Goal: Information Seeking & Learning: Learn about a topic

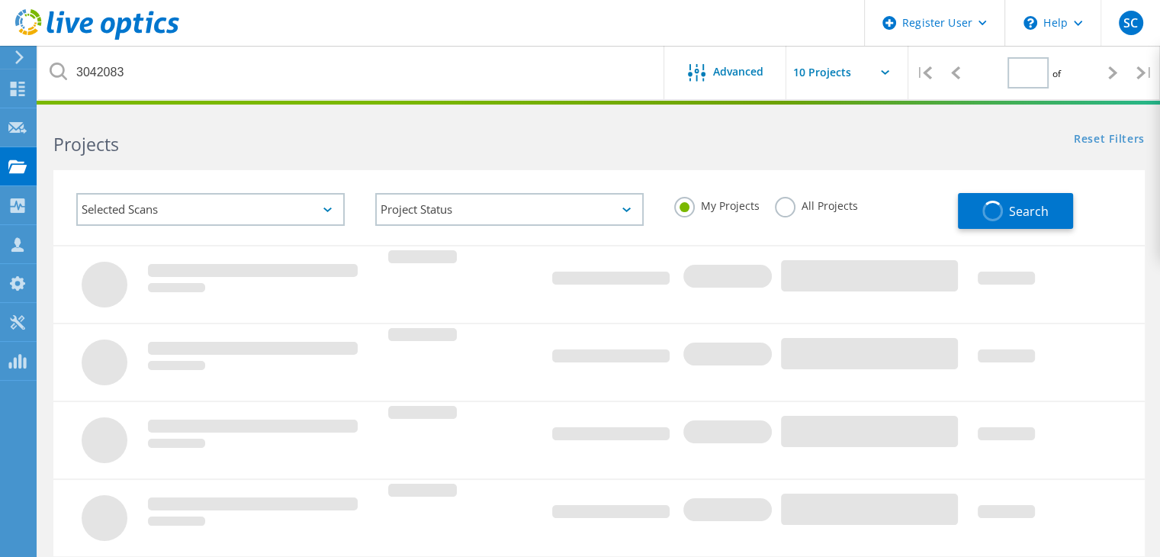
type input "1"
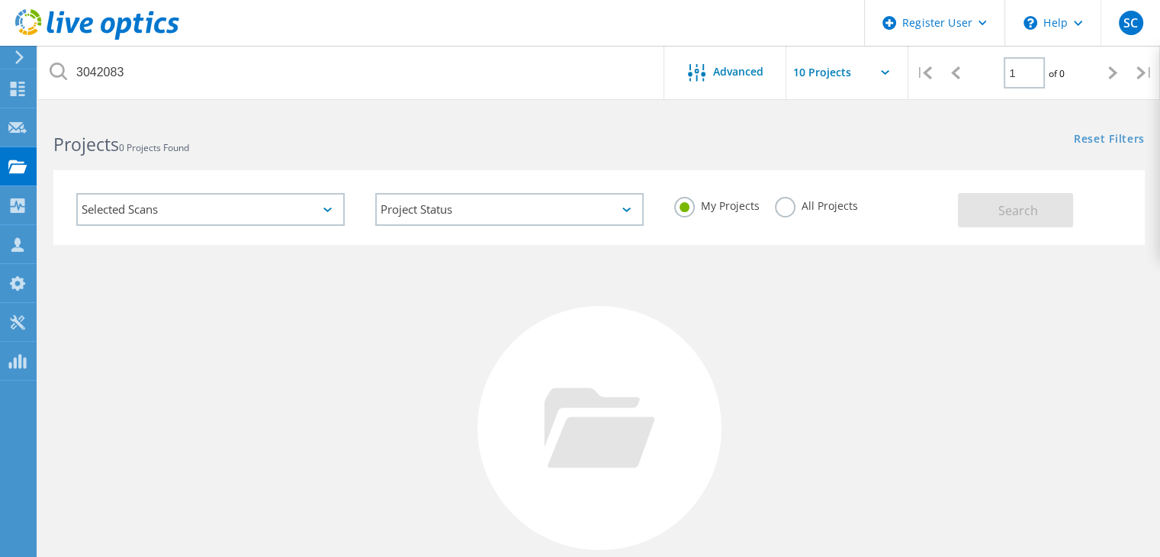
click at [782, 217] on div "All Projects" at bounding box center [816, 208] width 83 height 22
click at [802, 204] on label "All Projects" at bounding box center [816, 204] width 83 height 14
click at [0, 0] on input "All Projects" at bounding box center [0, 0] width 0 height 0
click at [1029, 207] on span "Search" at bounding box center [1018, 210] width 40 height 17
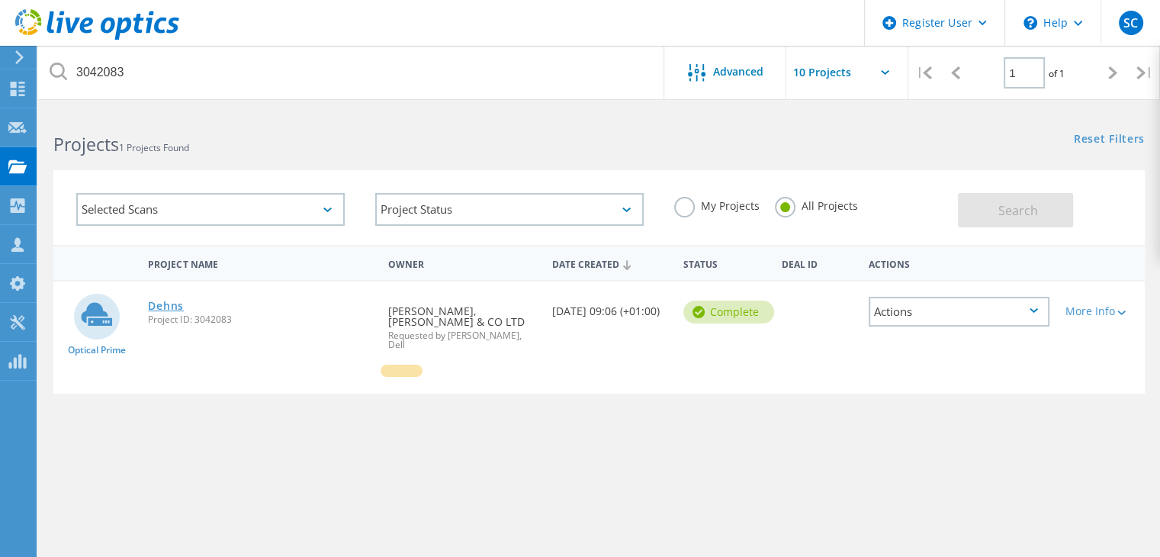
click at [169, 309] on link "Dehns" at bounding box center [166, 305] width 36 height 11
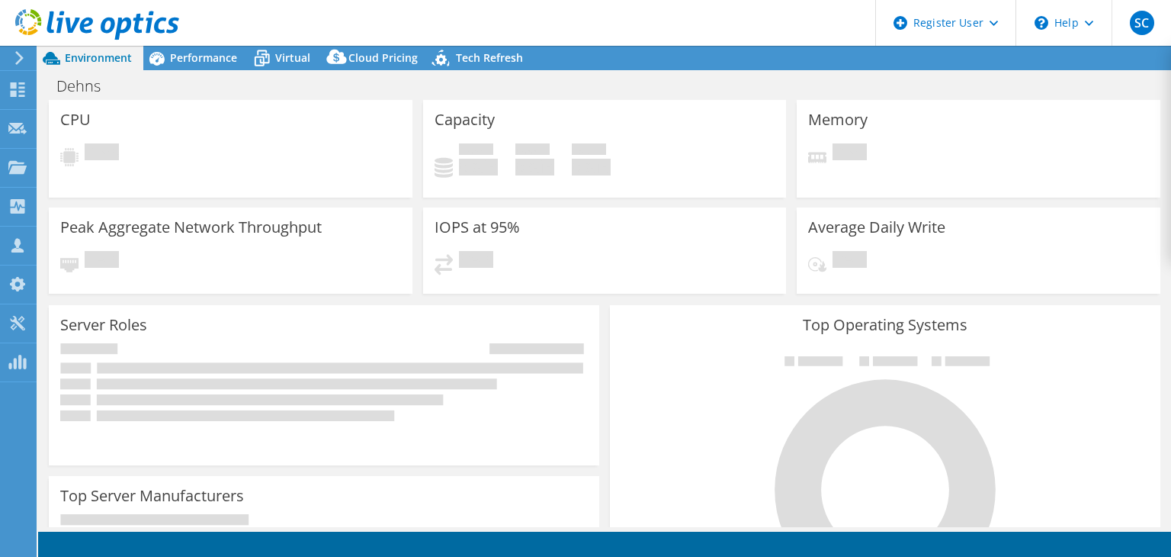
select select "USD"
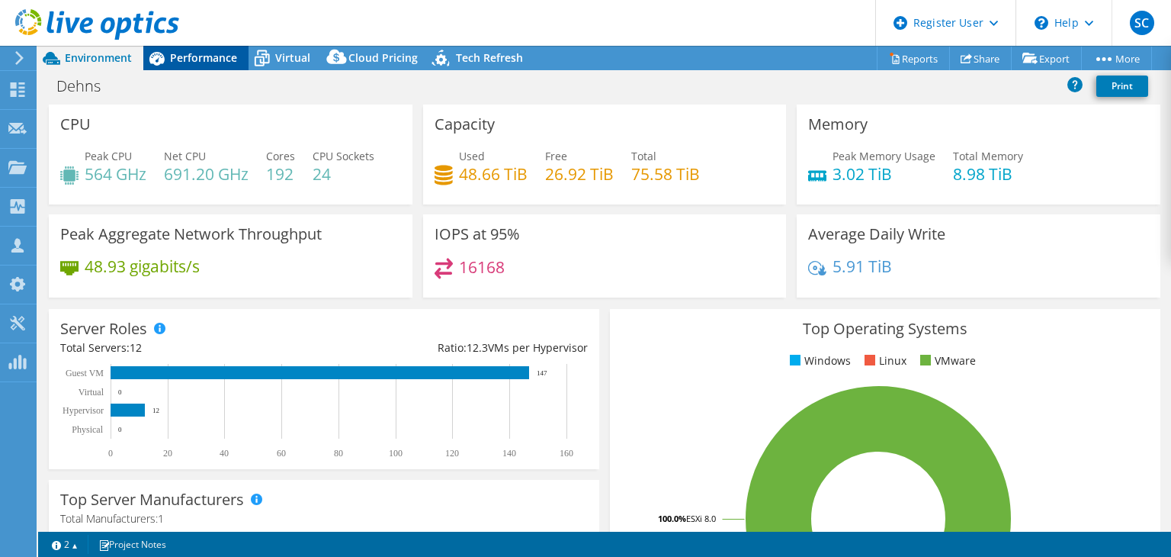
click at [207, 61] on span "Performance" at bounding box center [203, 57] width 67 height 14
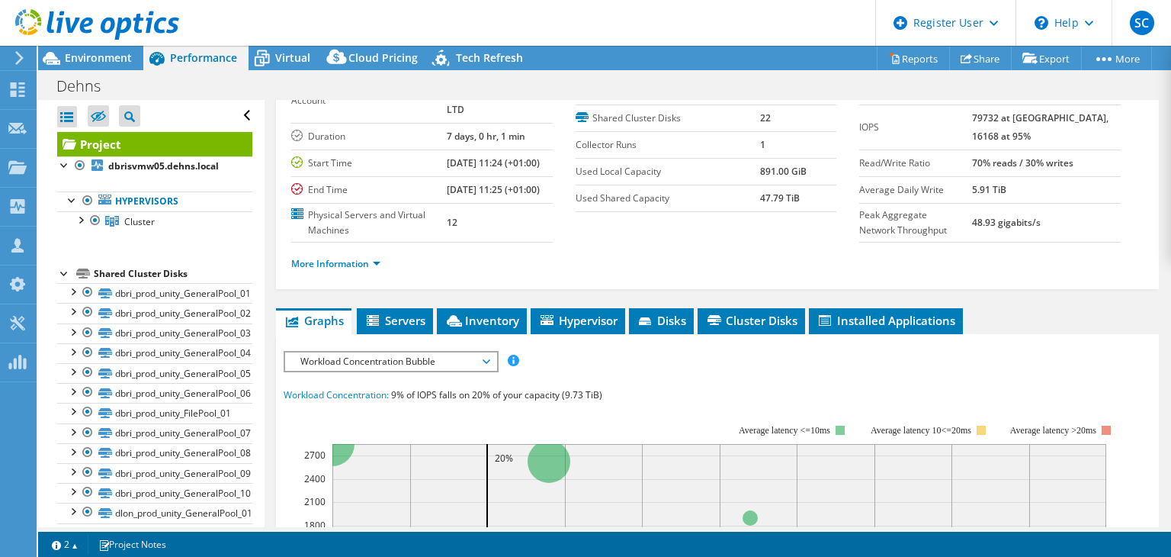
scroll to position [75, 0]
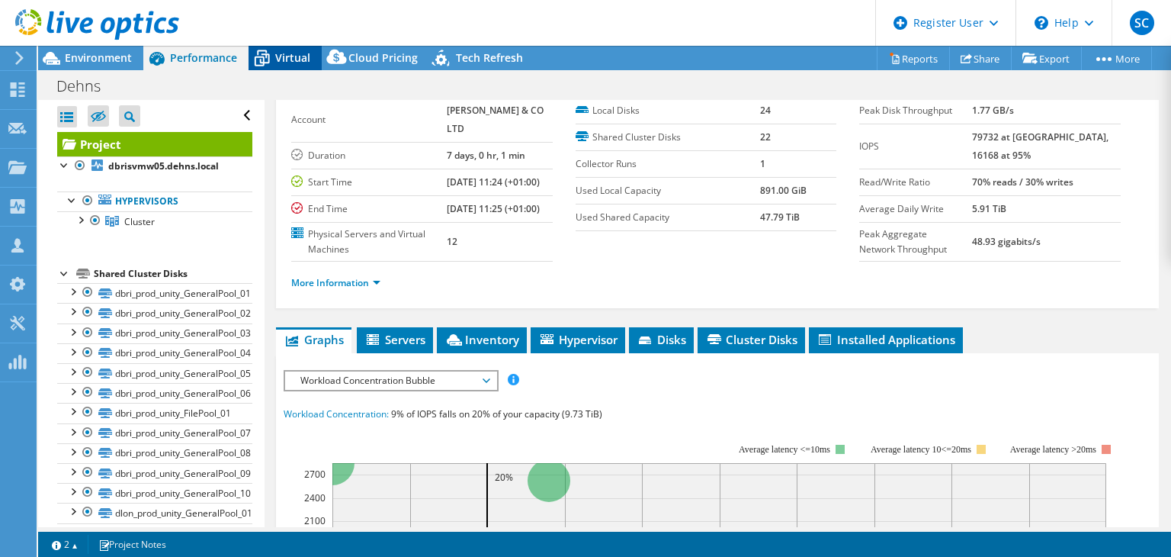
click at [310, 51] on div "Virtual" at bounding box center [285, 58] width 73 height 24
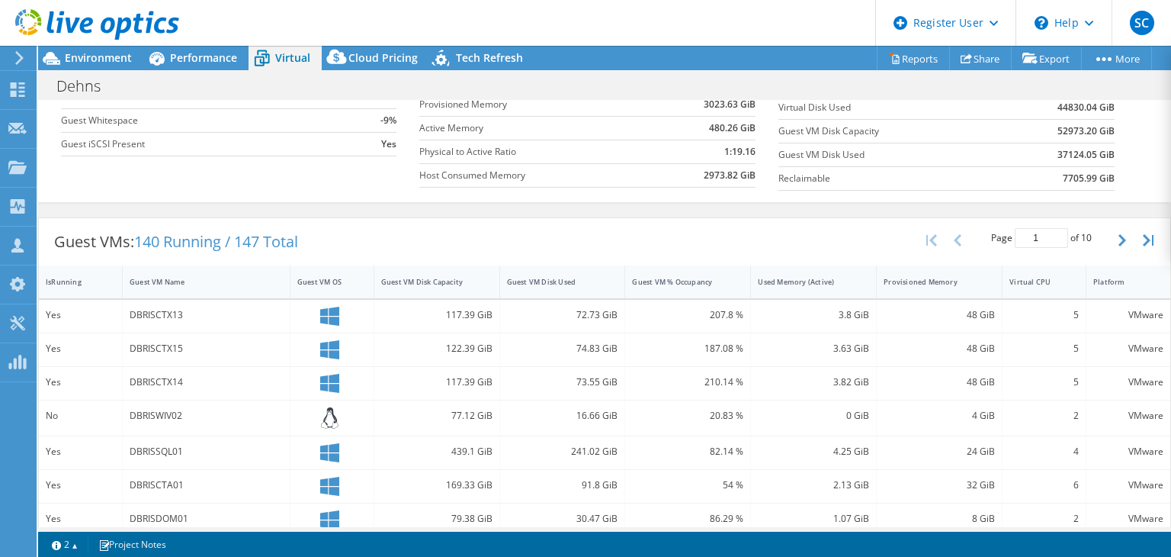
scroll to position [186, 0]
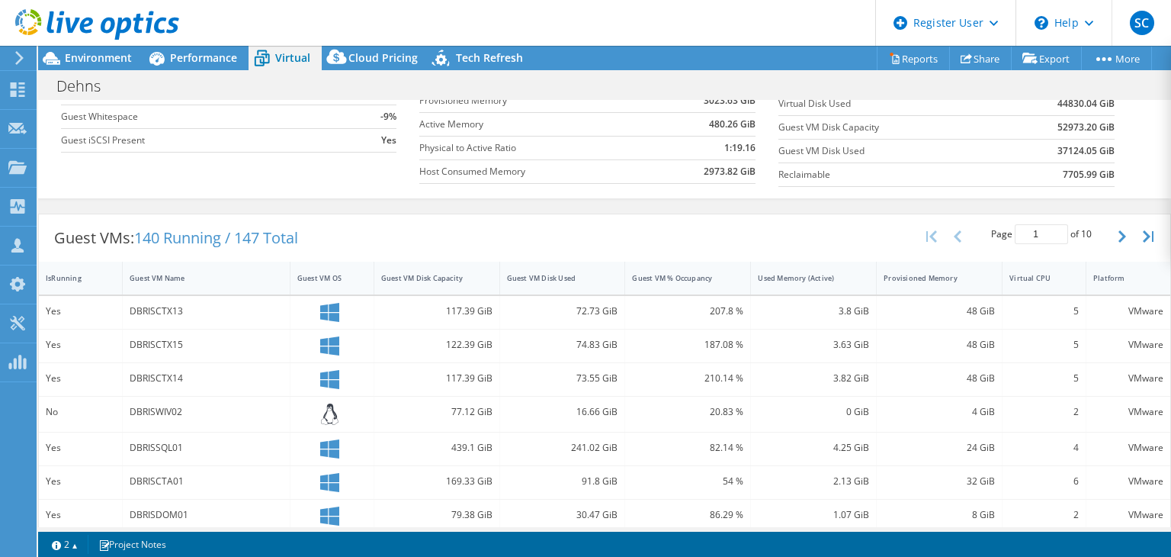
click at [328, 306] on icon at bounding box center [329, 312] width 19 height 19
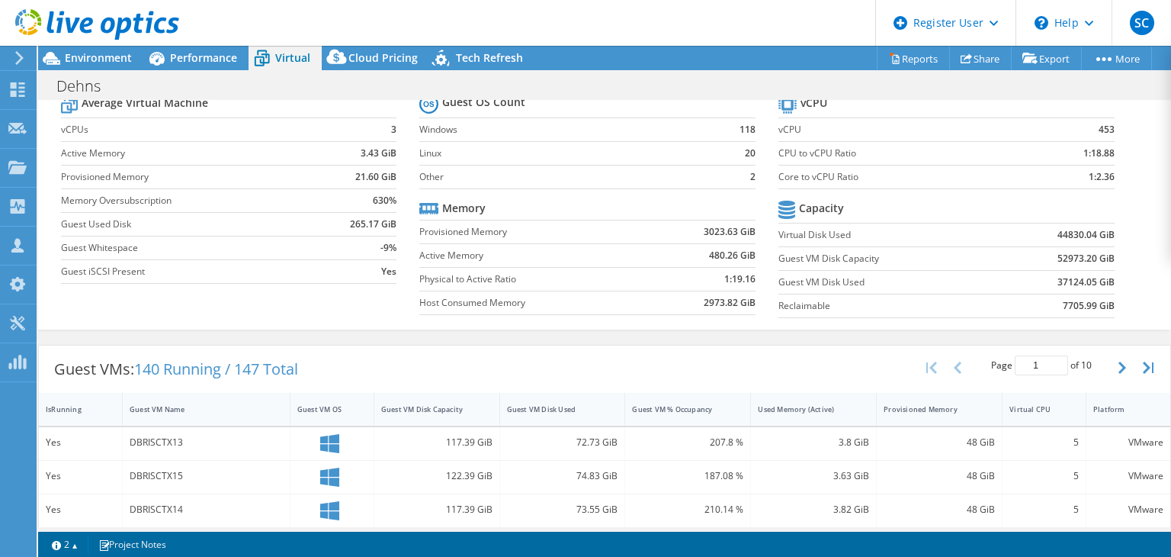
scroll to position [0, 0]
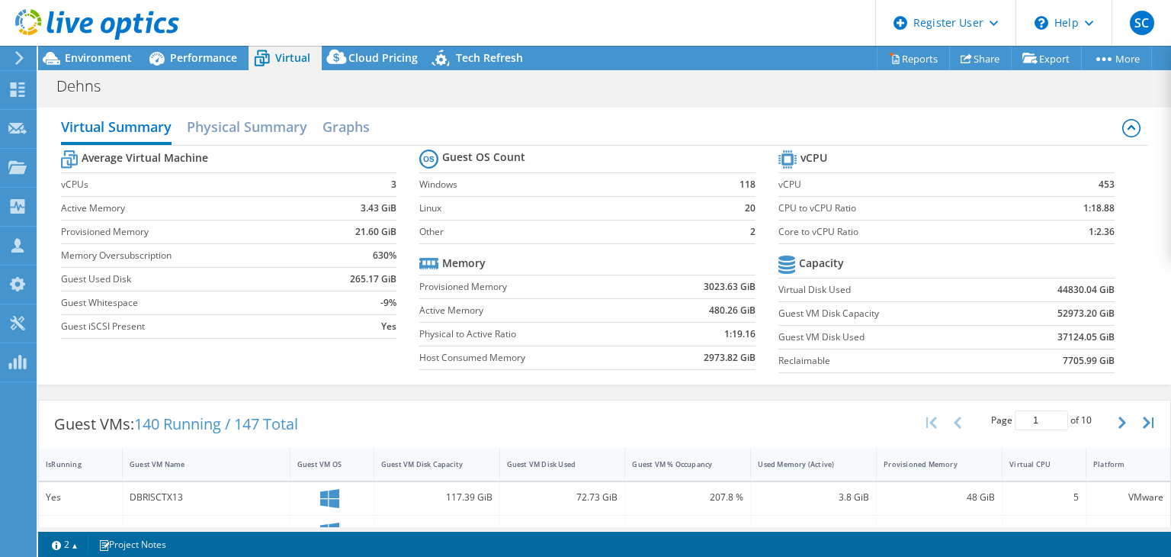
click at [1035, 415] on input "1" at bounding box center [1041, 420] width 53 height 20
click at [1119, 422] on icon "button" at bounding box center [1123, 422] width 8 height 12
type input "2"
click at [235, 128] on h2 "Physical Summary" at bounding box center [247, 128] width 120 height 34
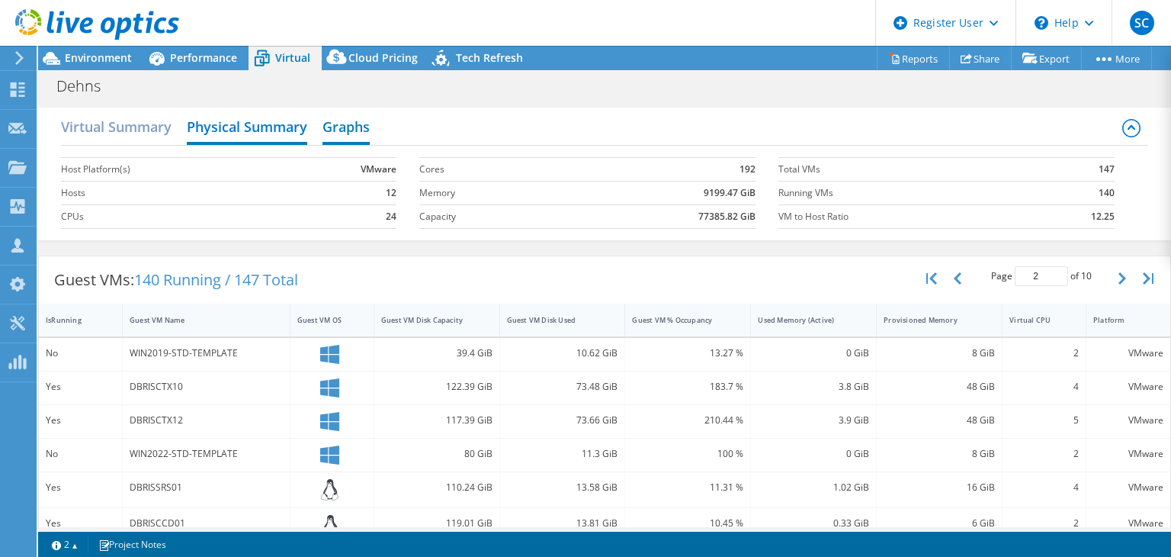
click at [354, 120] on h2 "Graphs" at bounding box center [346, 128] width 47 height 34
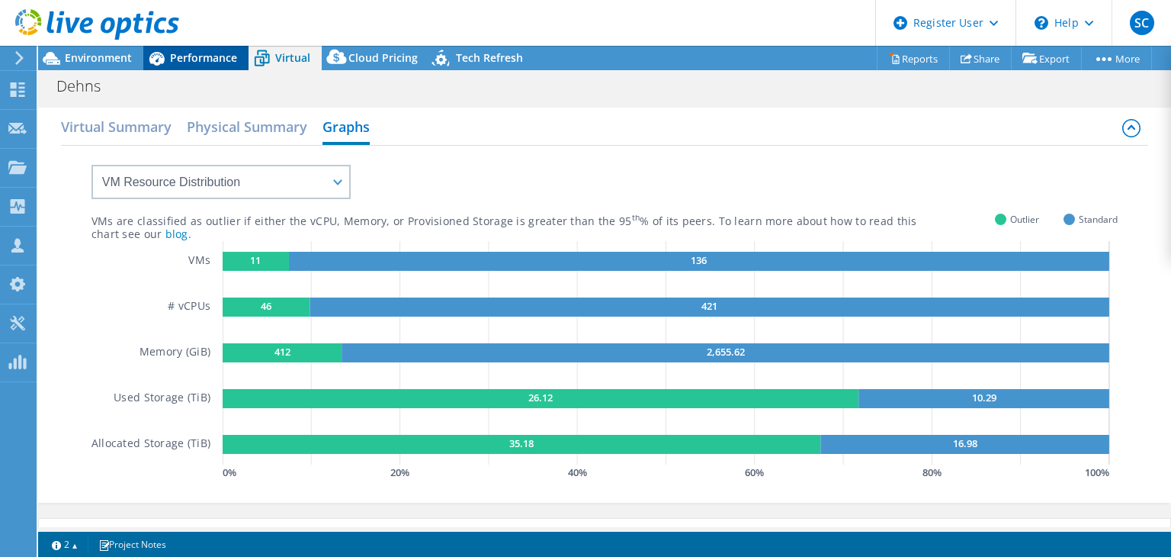
click at [201, 56] on span "Performance" at bounding box center [203, 57] width 67 height 14
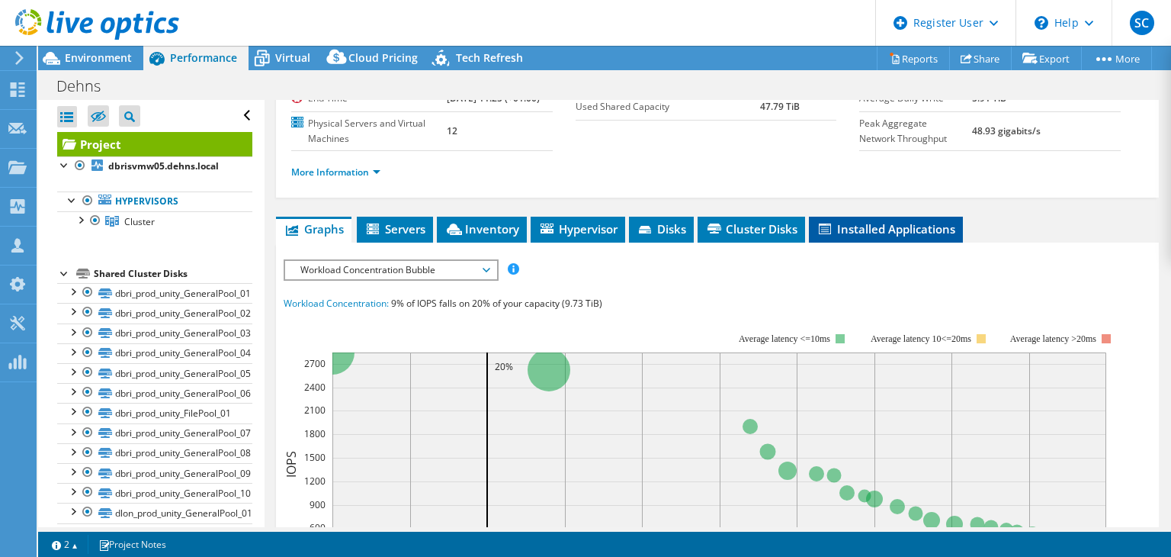
click at [862, 236] on span "Installed Applications" at bounding box center [886, 228] width 139 height 15
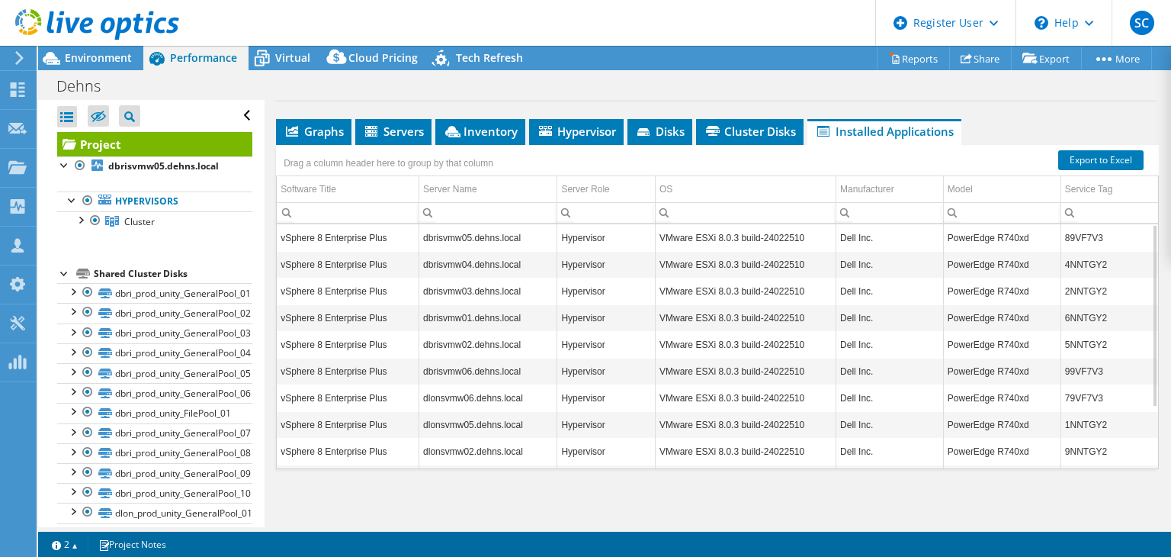
scroll to position [317, 0]
drag, startPoint x: 762, startPoint y: 461, endPoint x: 908, endPoint y: 446, distance: 147.2
click at [908, 446] on tbody "vSphere 8 Enterprise Plus dbrisvmw05.dehns.local Hypervisor VMware ESXi 8.0.3 b…" at bounding box center [717, 384] width 881 height 320
click at [592, 464] on td "Hypervisor" at bounding box center [606, 477] width 98 height 27
click at [285, 49] on div "Virtual" at bounding box center [285, 58] width 73 height 24
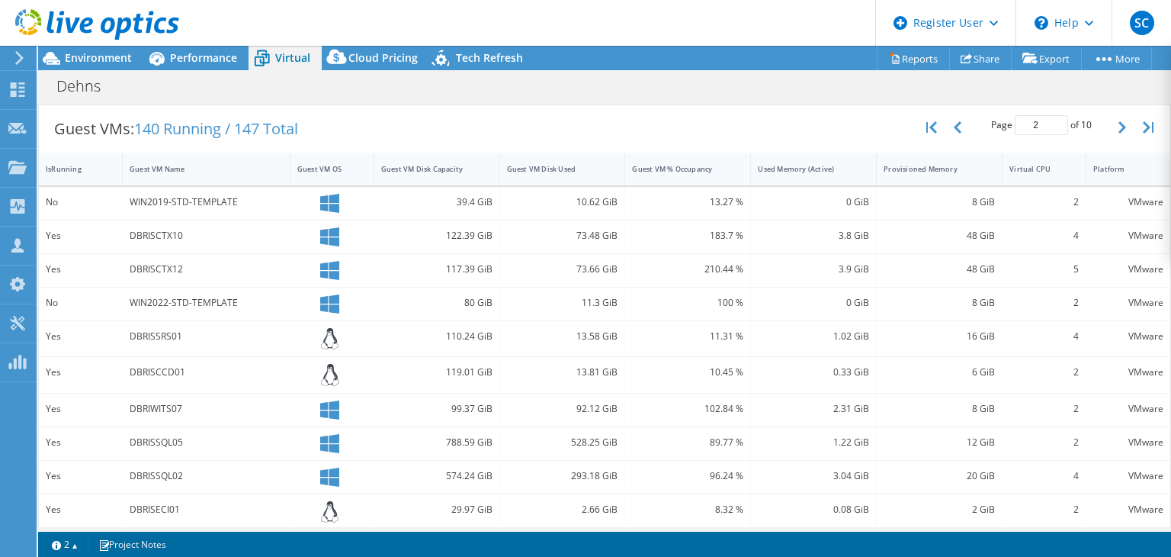
scroll to position [0, 0]
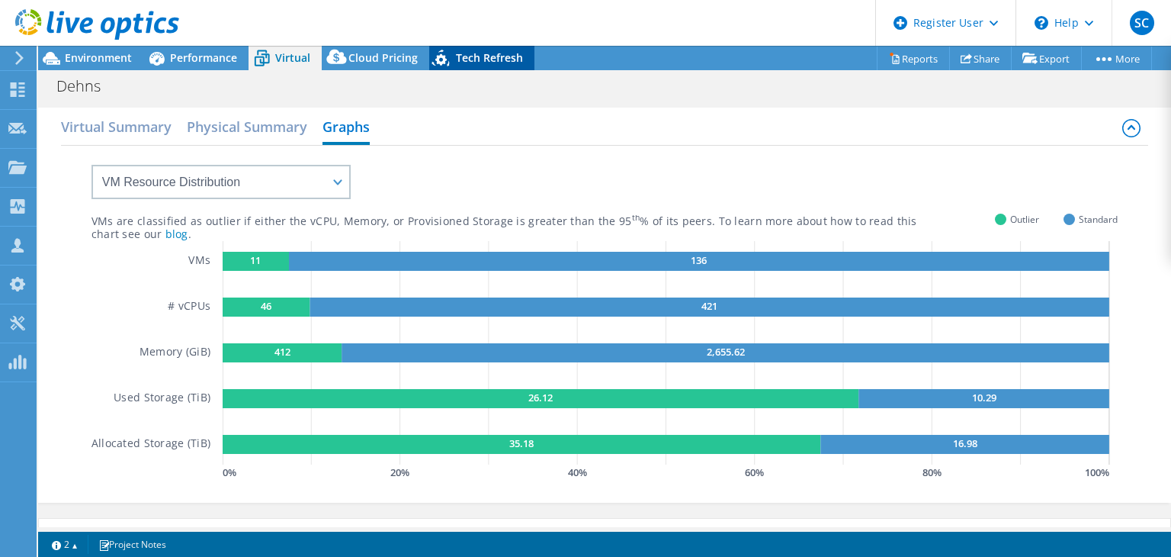
click at [490, 61] on span "Tech Refresh" at bounding box center [489, 57] width 67 height 14
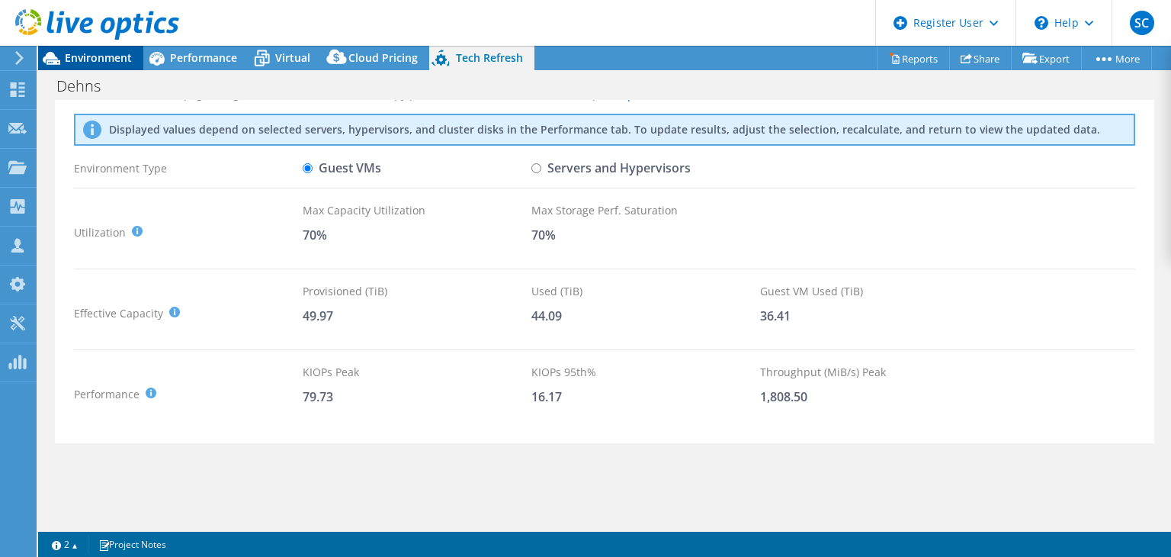
click at [89, 63] on span "Environment" at bounding box center [98, 57] width 67 height 14
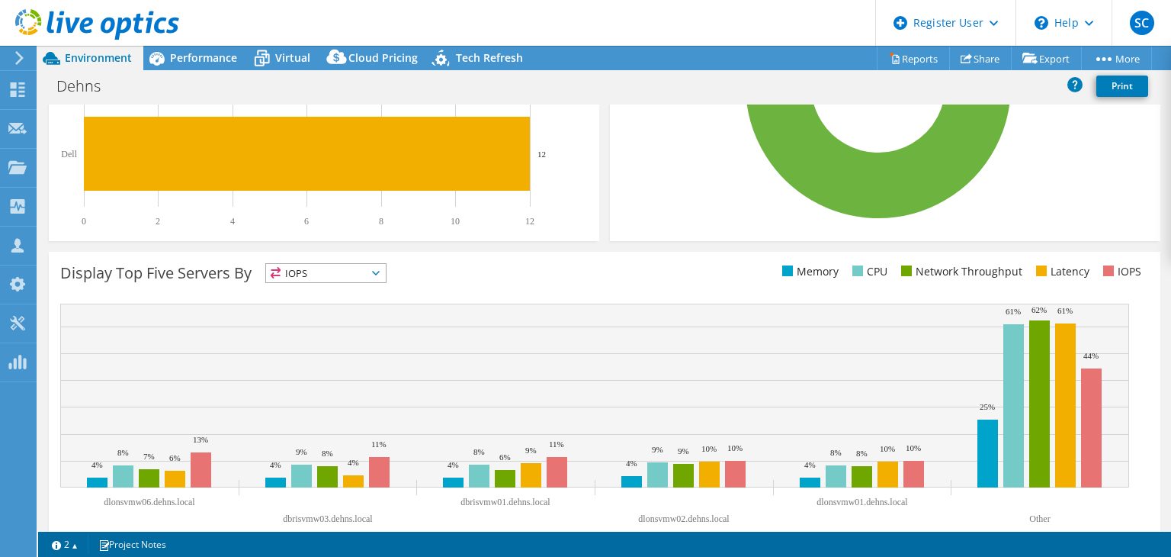
scroll to position [461, 0]
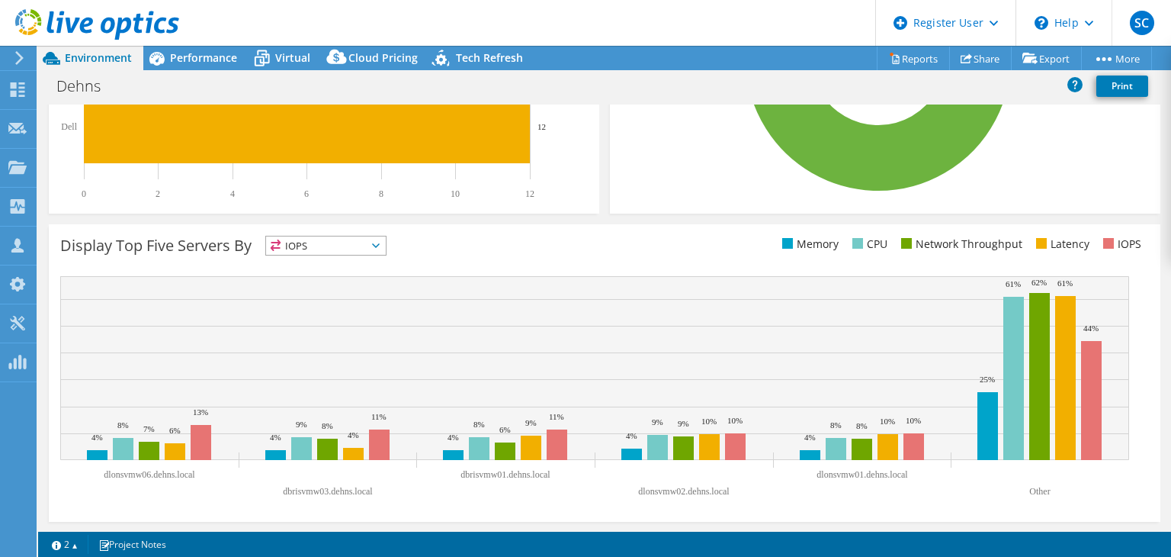
click at [353, 252] on span "IOPS" at bounding box center [326, 245] width 120 height 18
click at [498, 229] on div "Display Top Five Servers By IOPS IOPS" at bounding box center [605, 372] width 1112 height 297
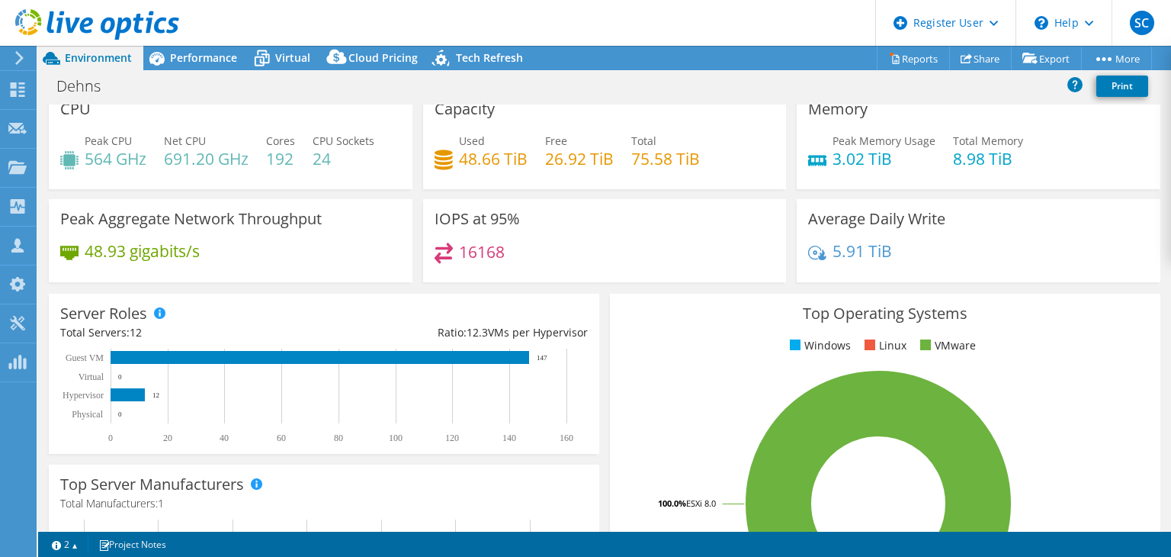
scroll to position [0, 0]
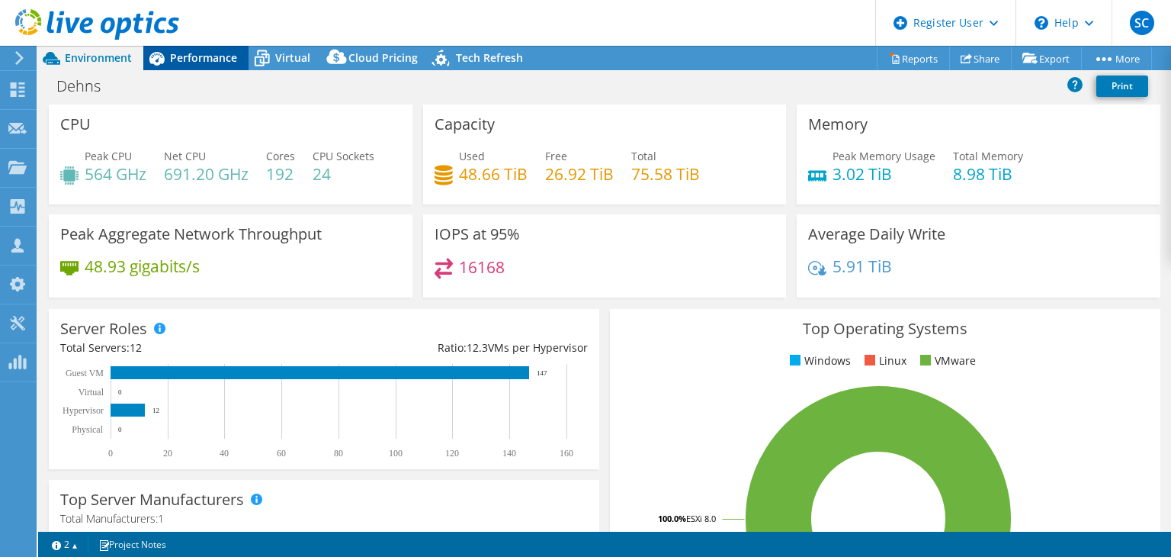
click at [194, 55] on span "Performance" at bounding box center [203, 57] width 67 height 14
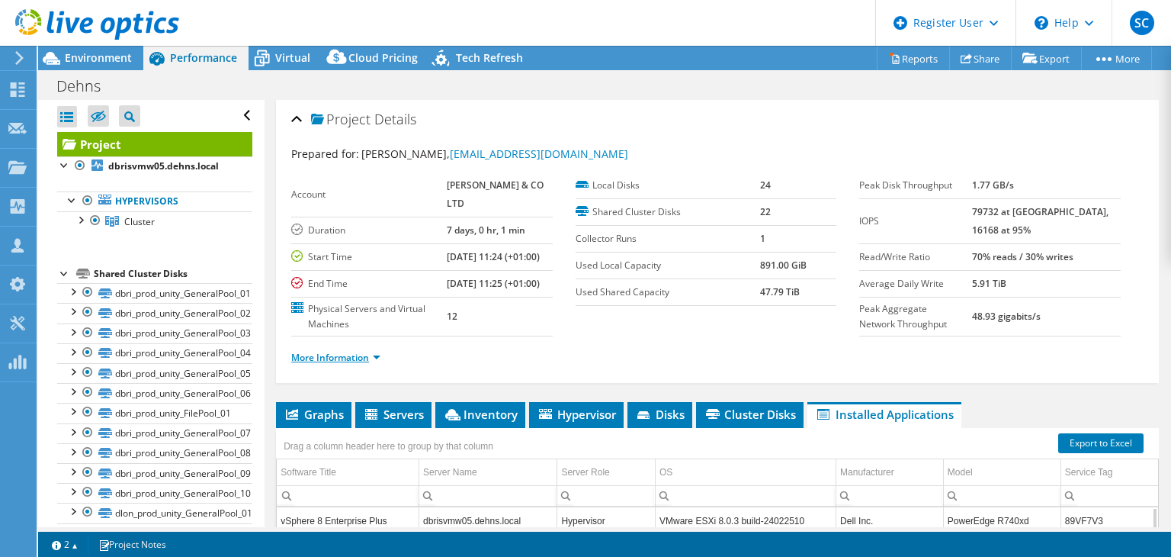
click at [354, 364] on link "More Information" at bounding box center [335, 357] width 89 height 13
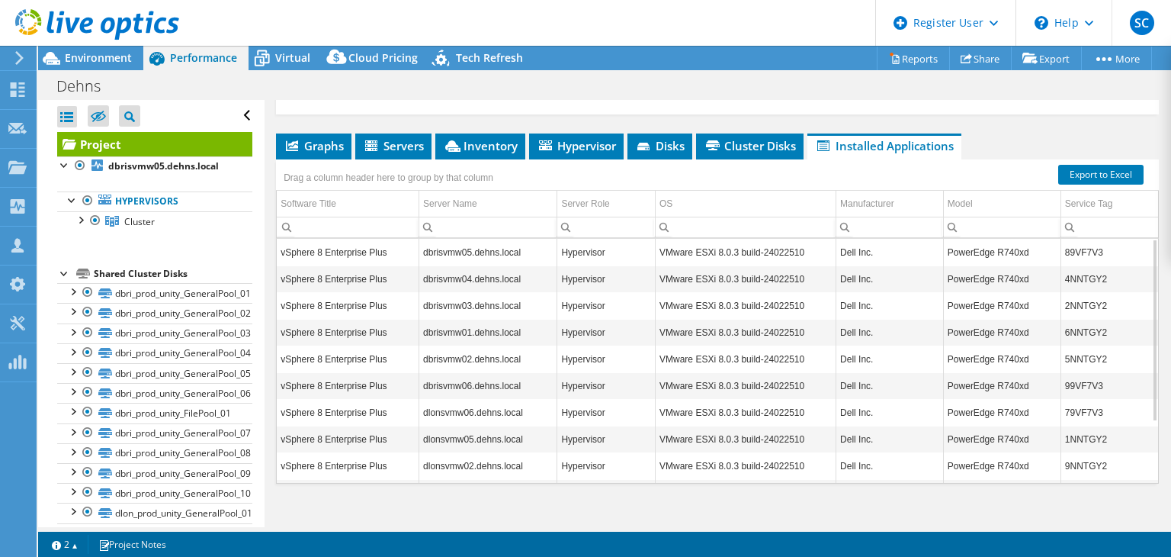
scroll to position [547, 0]
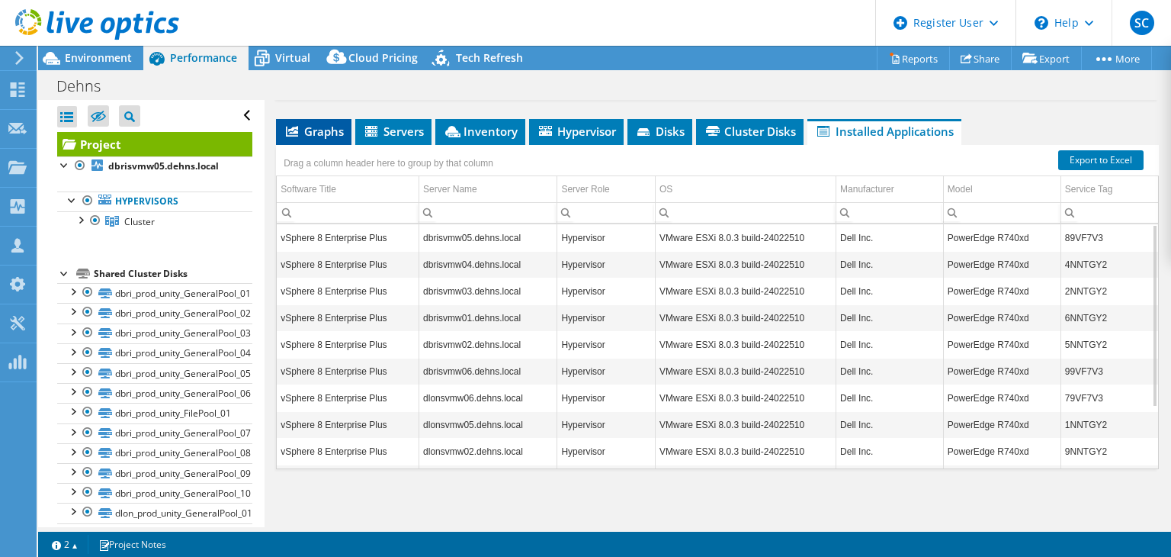
click at [332, 145] on li "Graphs" at bounding box center [313, 132] width 75 height 26
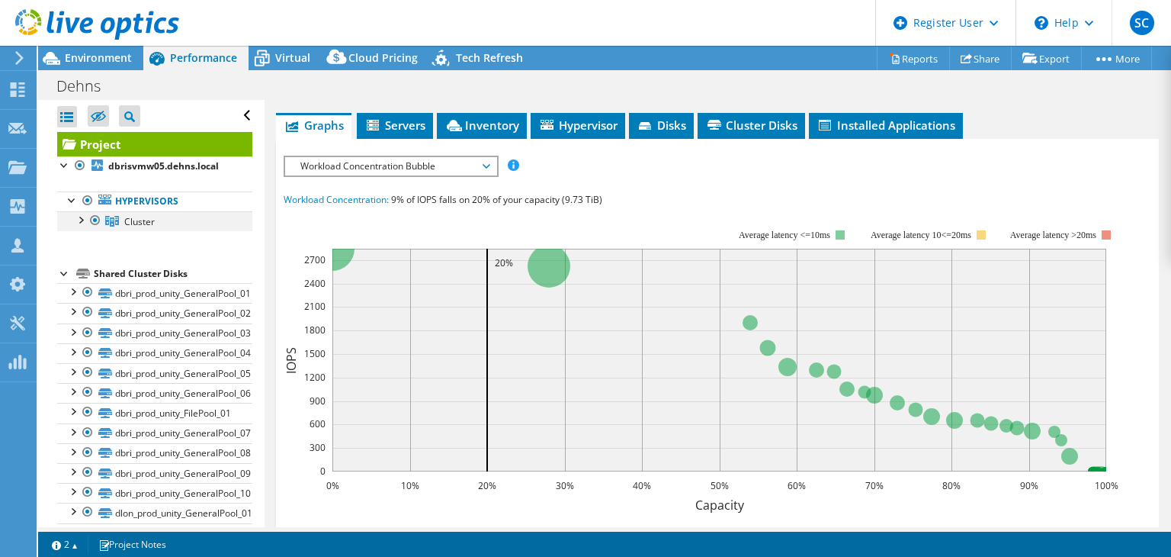
click at [85, 220] on div at bounding box center [79, 218] width 15 height 15
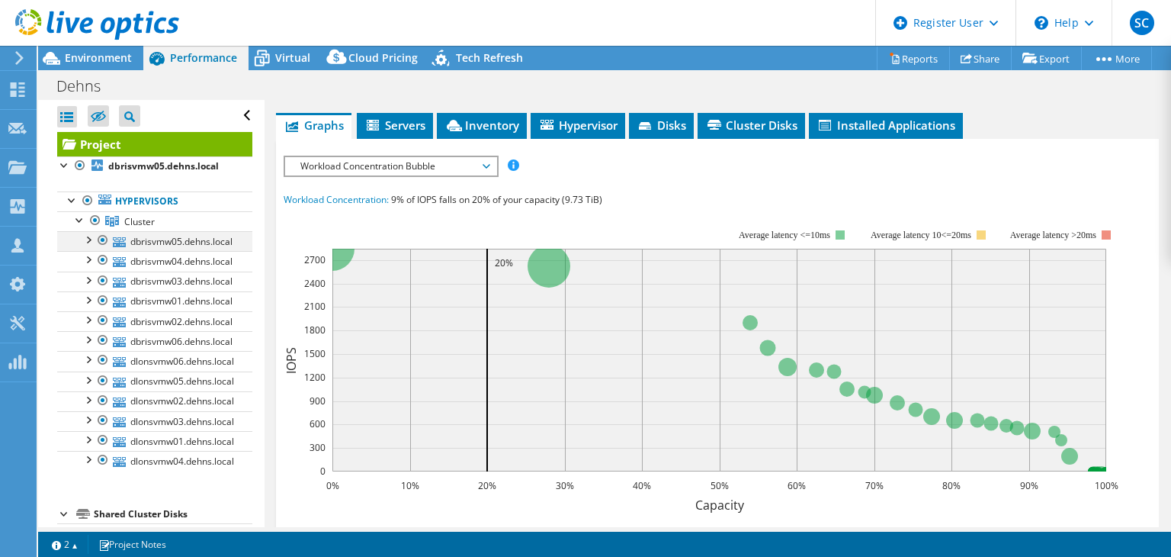
click at [106, 238] on div at bounding box center [102, 240] width 15 height 18
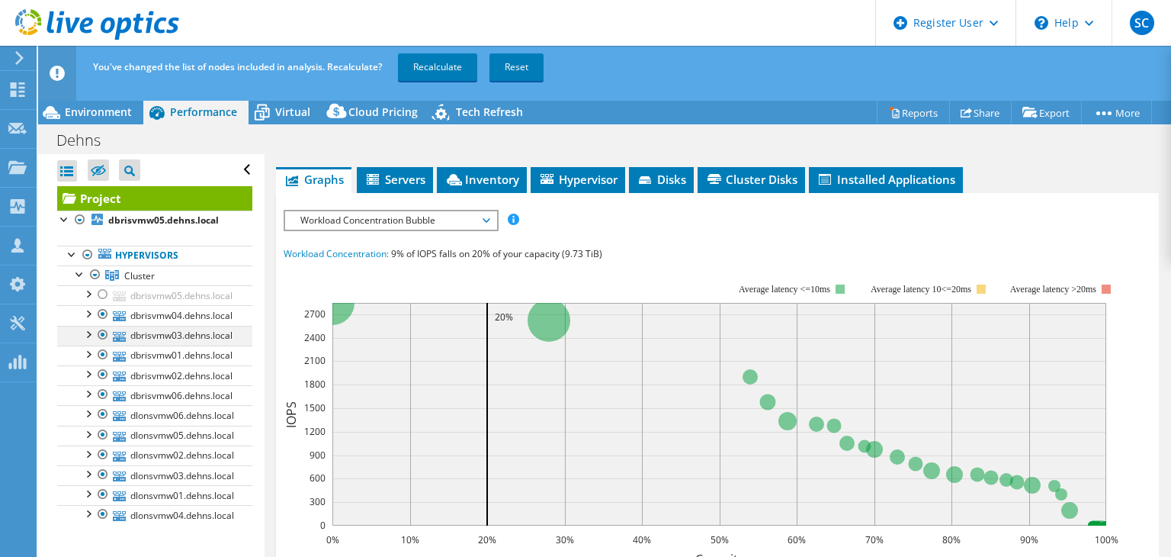
click at [104, 333] on div at bounding box center [102, 335] width 15 height 18
click at [103, 348] on div at bounding box center [102, 354] width 15 height 18
click at [102, 372] on div at bounding box center [102, 374] width 15 height 18
click at [101, 392] on div at bounding box center [102, 394] width 15 height 18
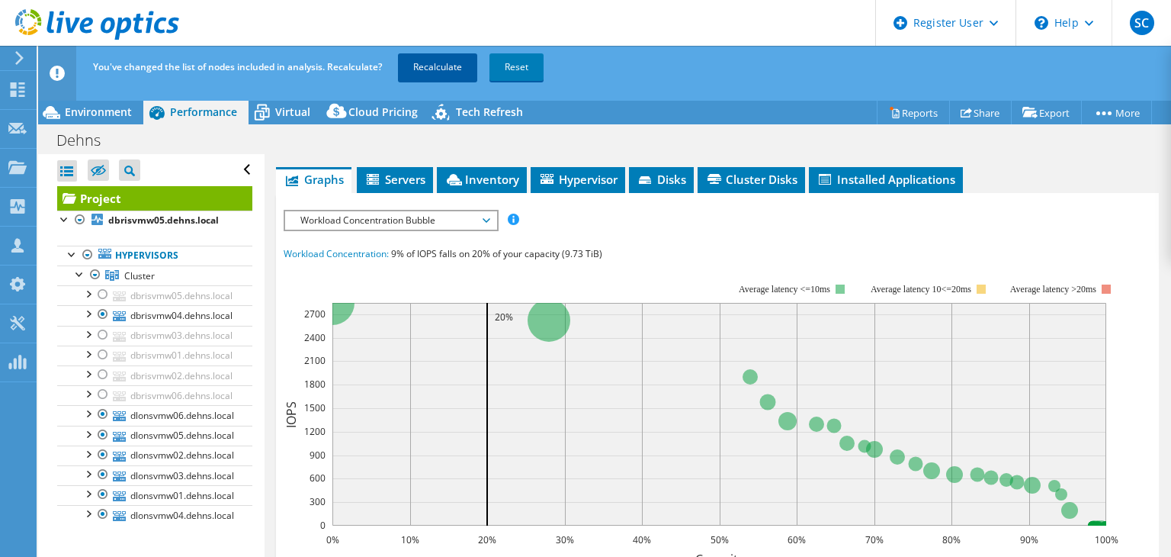
click at [433, 67] on link "Recalculate" at bounding box center [437, 66] width 79 height 27
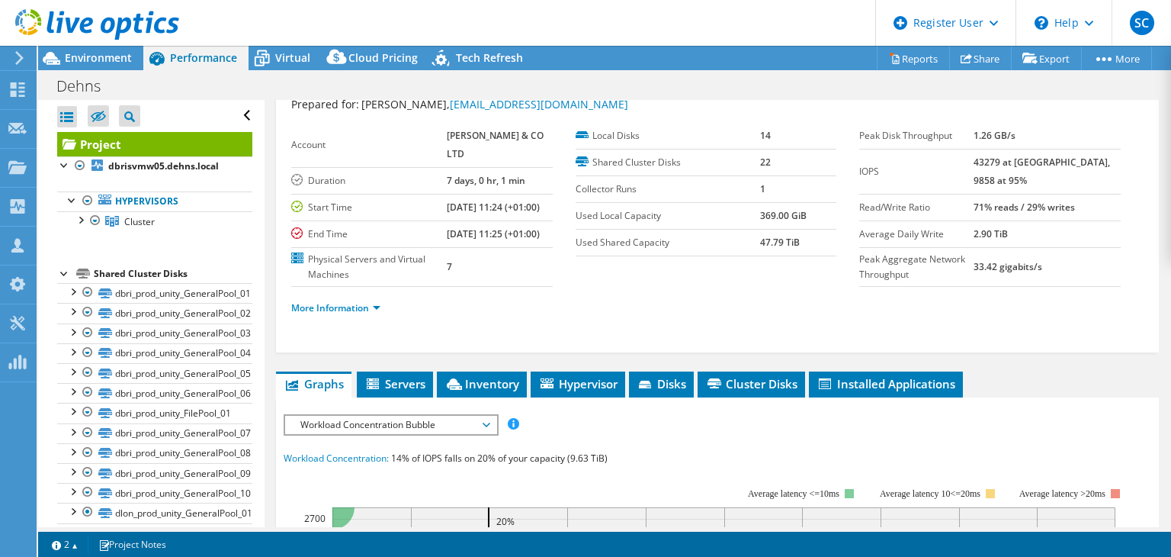
scroll to position [0, 0]
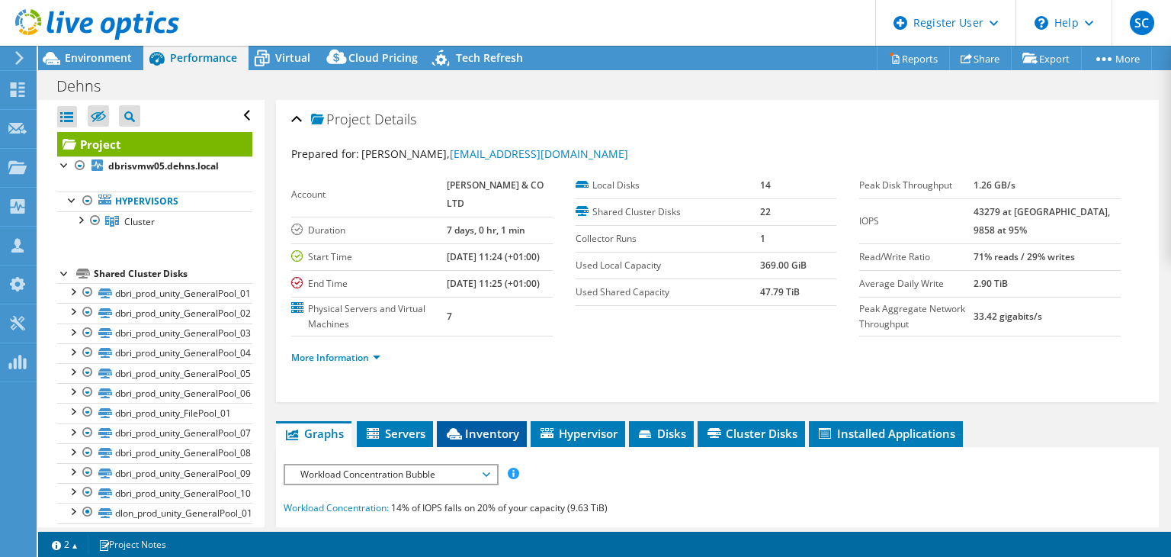
click at [481, 447] on li "Inventory" at bounding box center [482, 434] width 90 height 26
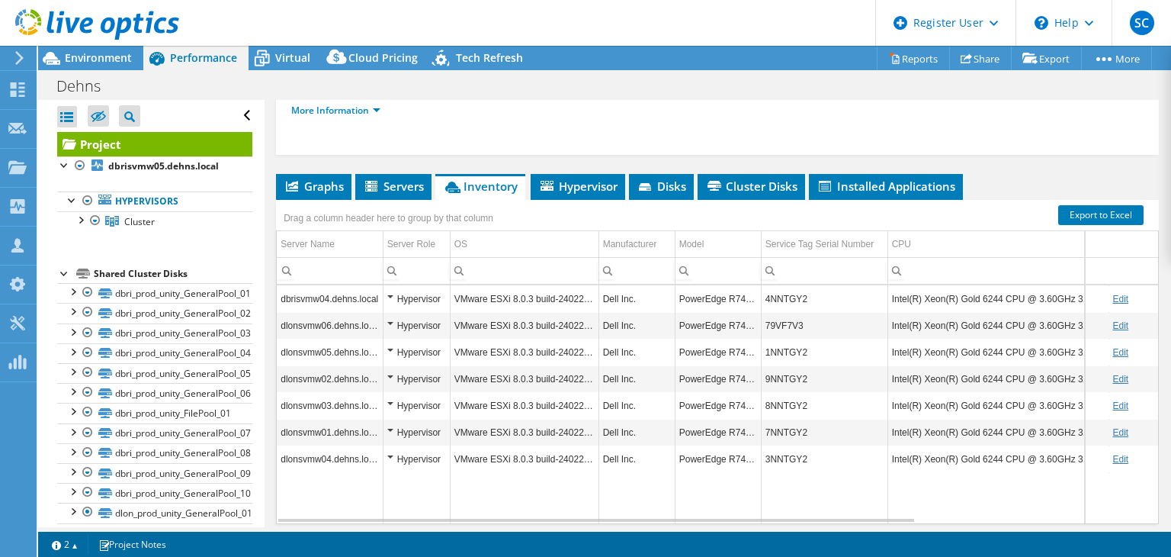
scroll to position [248, 0]
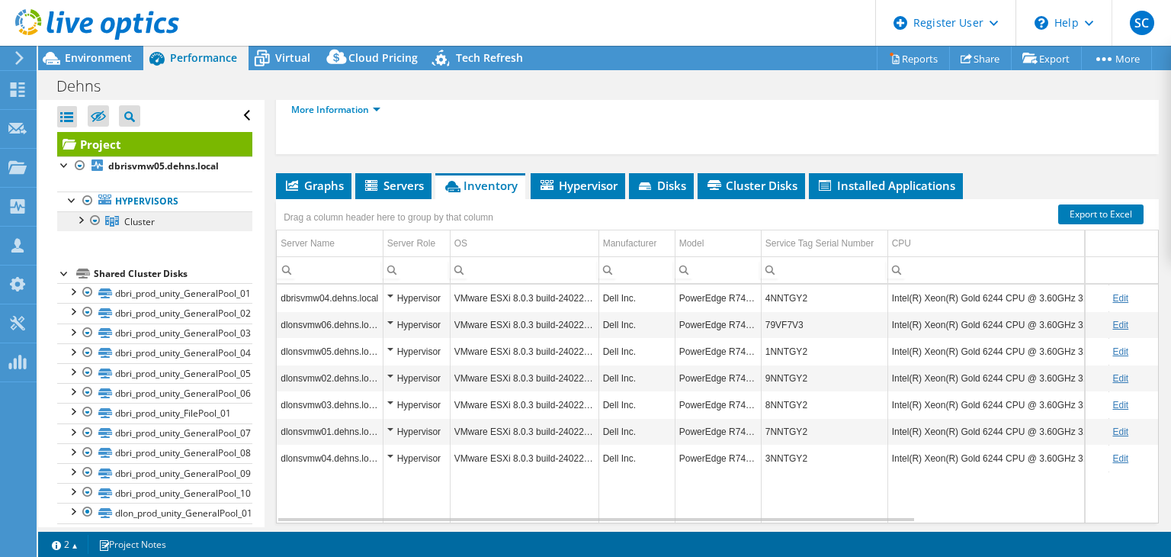
click at [82, 226] on link "Cluster" at bounding box center [154, 221] width 195 height 20
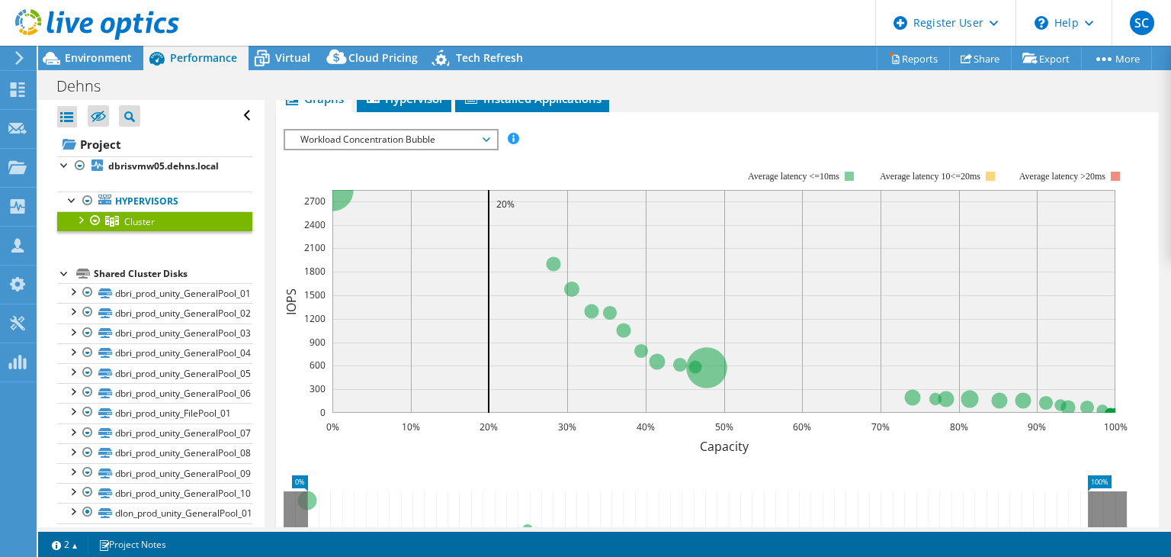
click at [86, 226] on link "Cluster" at bounding box center [154, 221] width 195 height 20
click at [82, 220] on div at bounding box center [79, 218] width 15 height 15
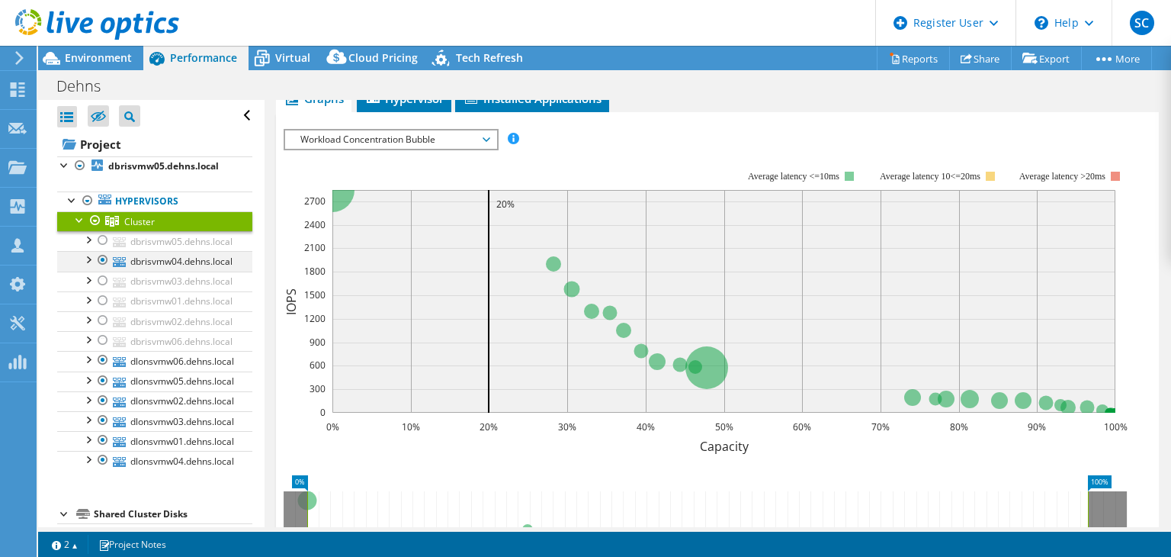
click at [98, 260] on div at bounding box center [102, 260] width 15 height 18
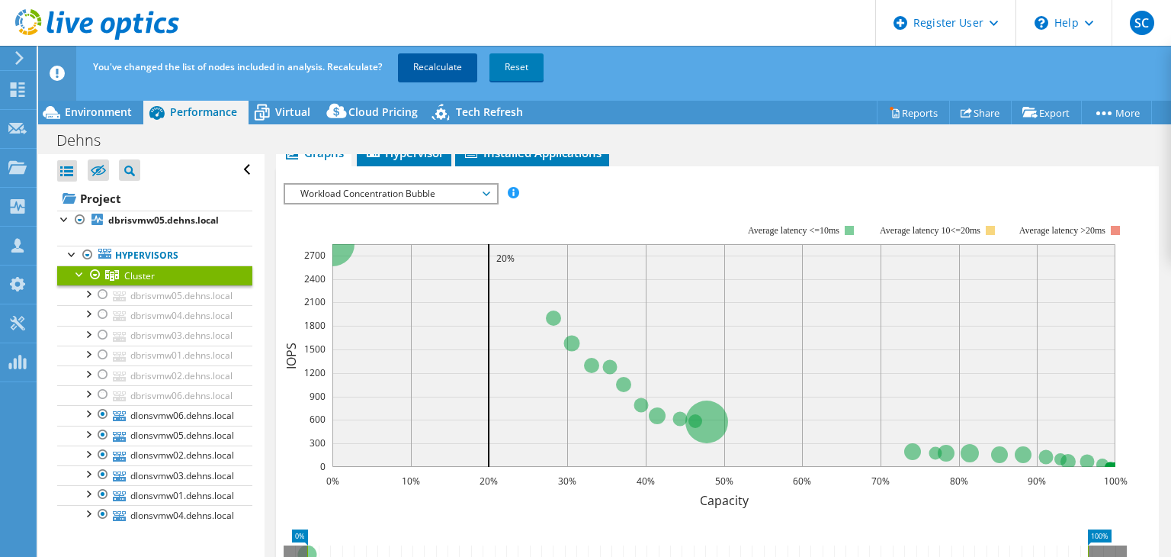
click at [429, 72] on link "Recalculate" at bounding box center [437, 66] width 79 height 27
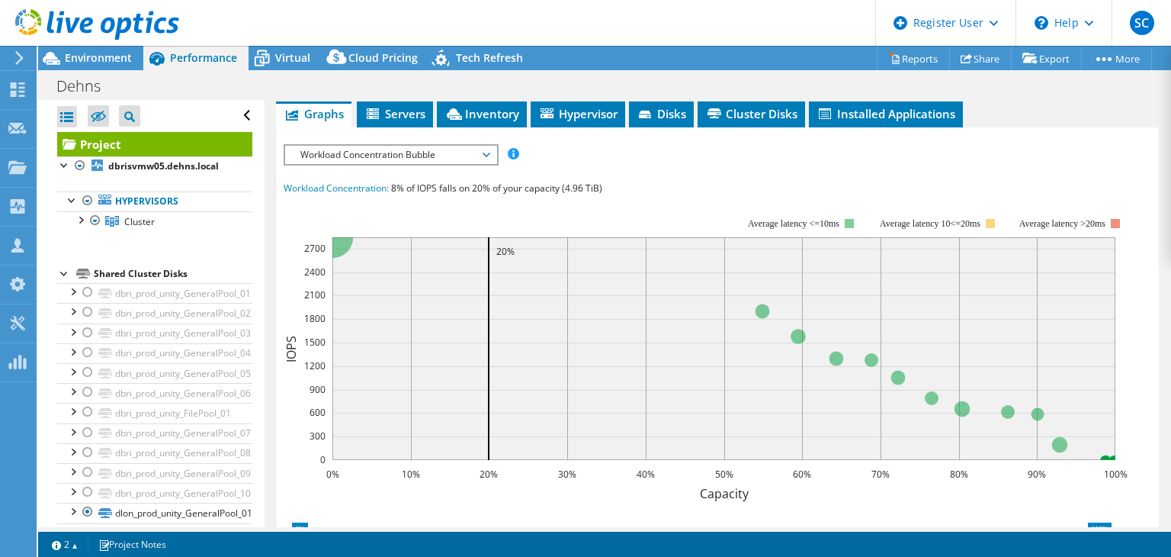
scroll to position [301, 0]
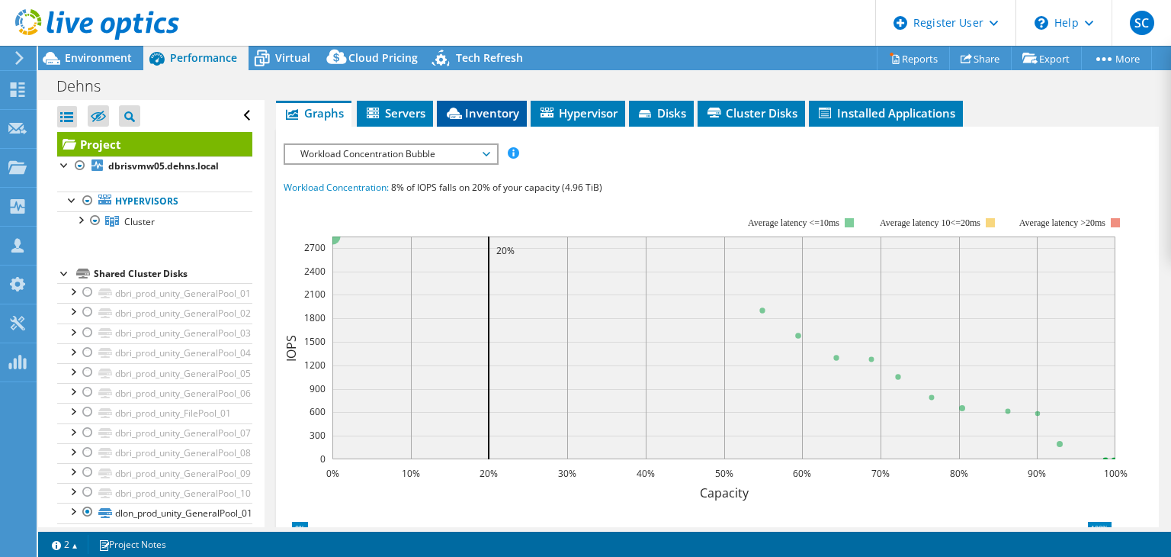
click at [499, 120] on span "Inventory" at bounding box center [482, 112] width 75 height 15
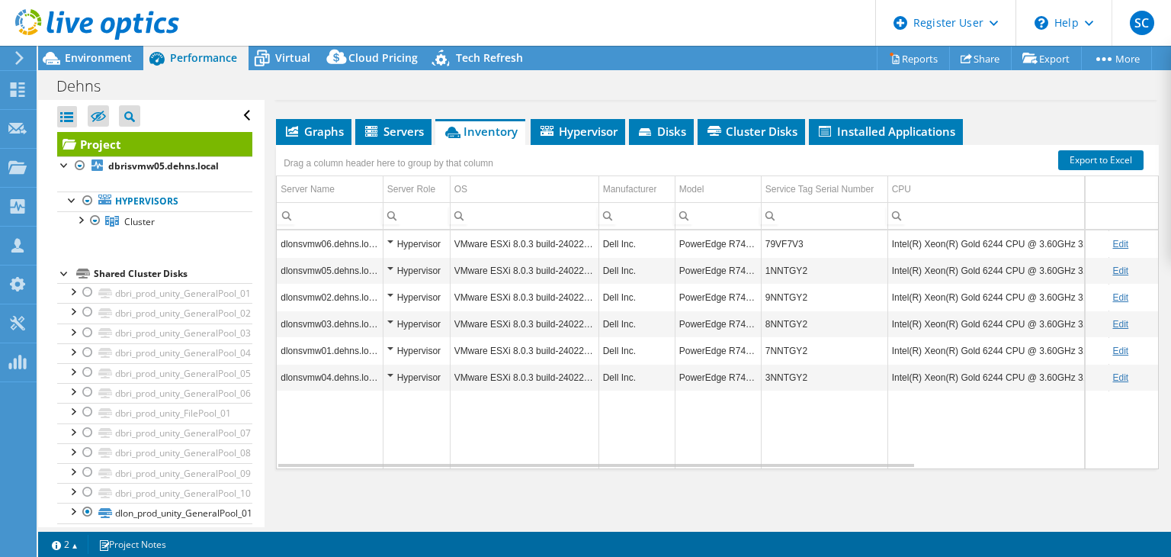
click at [1115, 249] on link "Edit" at bounding box center [1120, 244] width 16 height 11
click at [1119, 249] on link "Cancel" at bounding box center [1133, 244] width 28 height 11
drag, startPoint x: 895, startPoint y: 260, endPoint x: 1073, endPoint y: 266, distance: 177.8
click at [1073, 257] on td "Intel(R) Xeon(R) Gold 6244 CPU @ 3.60GHz 3.59 GHz" at bounding box center [998, 243] width 221 height 27
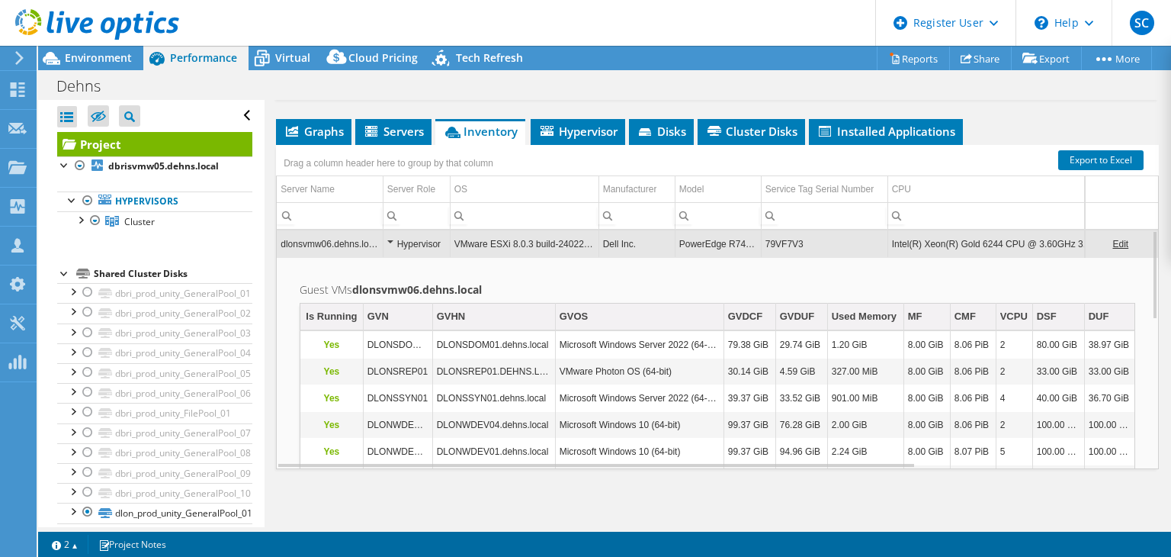
click at [631, 287] on td "Guest VMs dlonsvmw06.dehns.local Is Running GVN GVHN GVOS GVDCF GVDUF Used Memo…" at bounding box center [717, 546] width 881 height 579
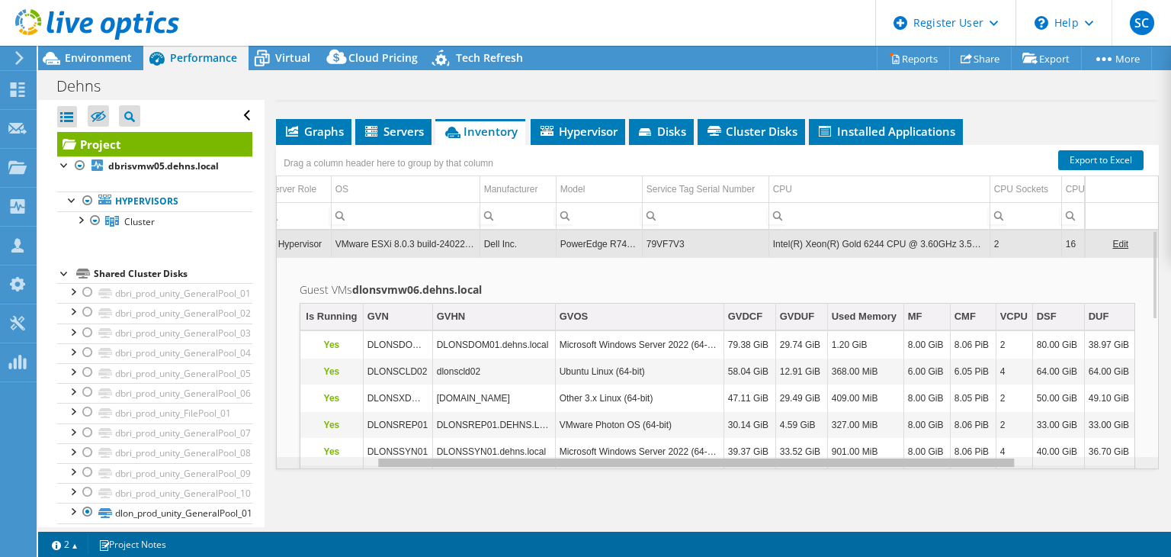
scroll to position [0, 0]
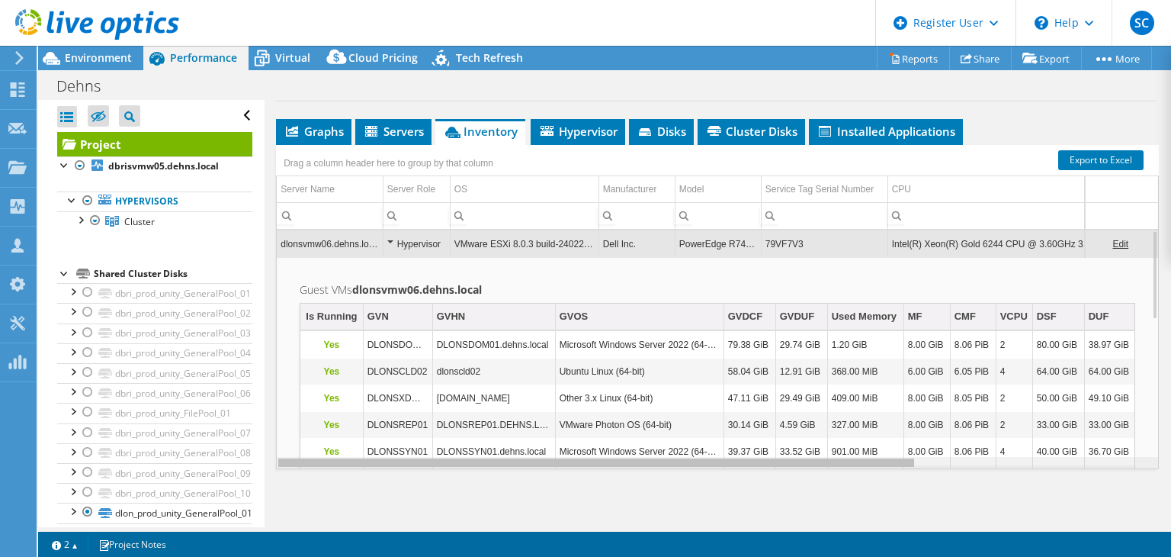
drag, startPoint x: 566, startPoint y: 480, endPoint x: 429, endPoint y: 484, distance: 137.3
click at [429, 484] on body "SC Dell User [PERSON_NAME] [PERSON_NAME][EMAIL_ADDRESS][DOMAIN_NAME] Dell My Pr…" at bounding box center [585, 278] width 1171 height 557
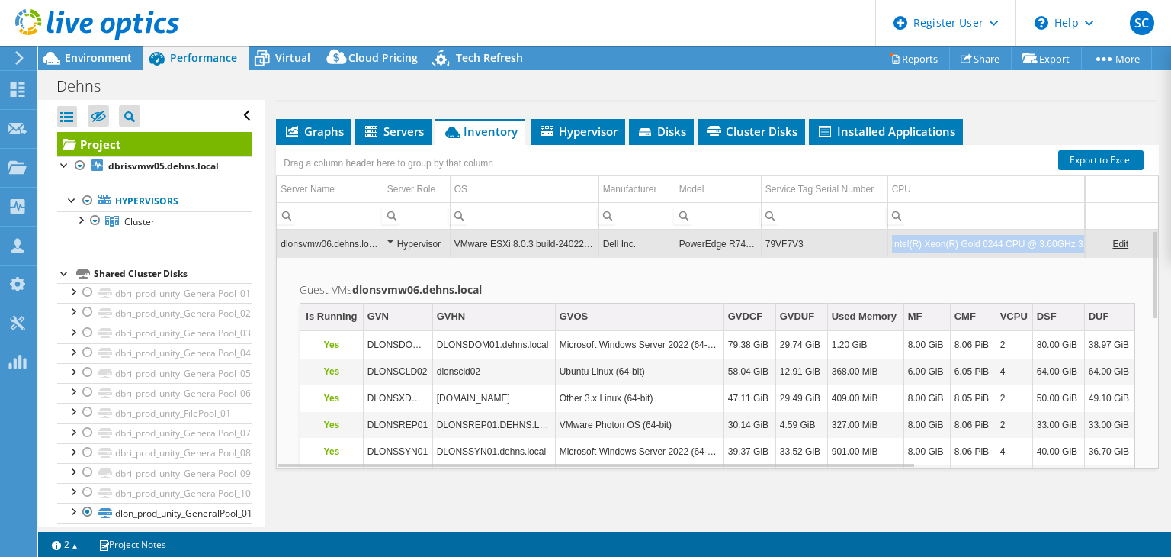
drag, startPoint x: 891, startPoint y: 258, endPoint x: 1079, endPoint y: 265, distance: 188.5
click at [1079, 265] on div "dlonsvmw06.dehns.local Hypervisor VMware ESXi 8.0.3 build-24022510 Dell Inc. Po…" at bounding box center [717, 349] width 883 height 239
copy div "Intel(R) Xeon(R) Gold 6244 CPU @ 3.60GHz 3.59 GHz 2 16 18 766.62 GiB dlonsvmw05…"
click at [894, 278] on td "Guest VMs dlonsvmw06.dehns.local Is Running GVN GVHN GVOS GVDCF GVDUF Used Memo…" at bounding box center [717, 546] width 881 height 579
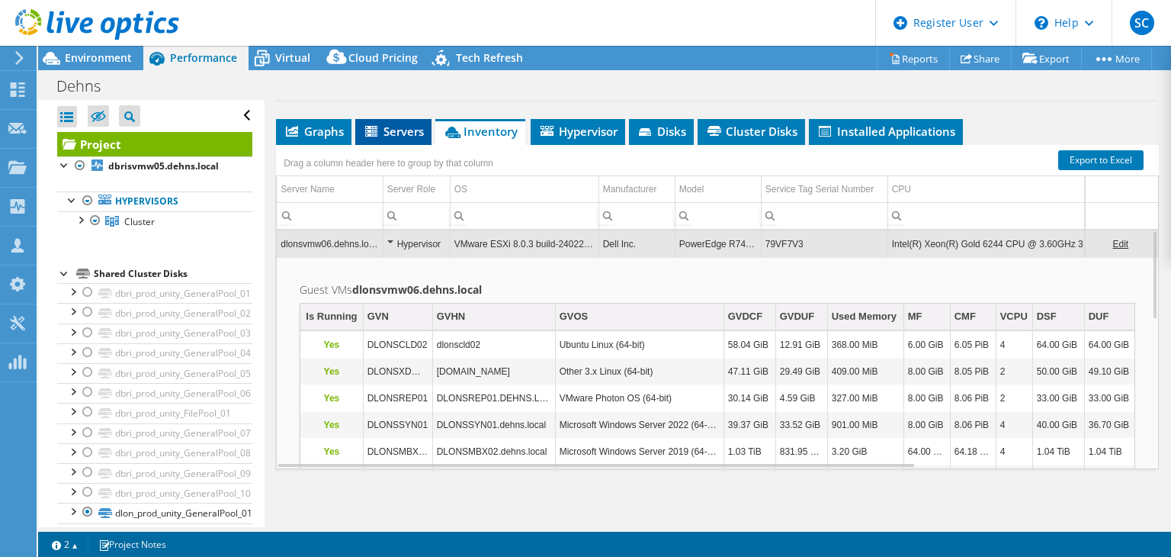
click at [403, 139] on span "Servers" at bounding box center [393, 131] width 61 height 15
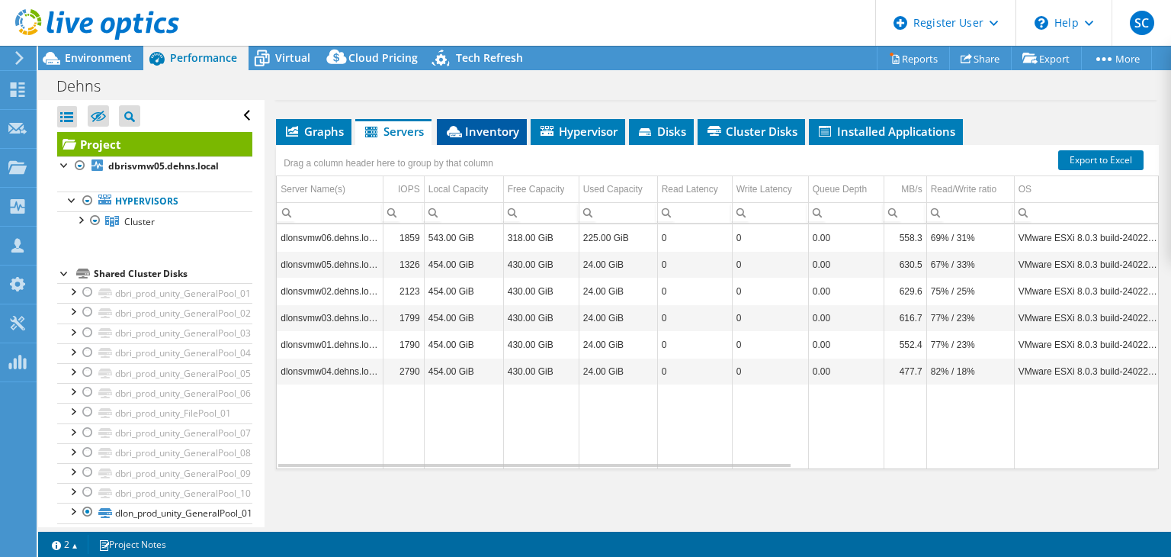
click at [473, 139] on span "Inventory" at bounding box center [482, 131] width 75 height 15
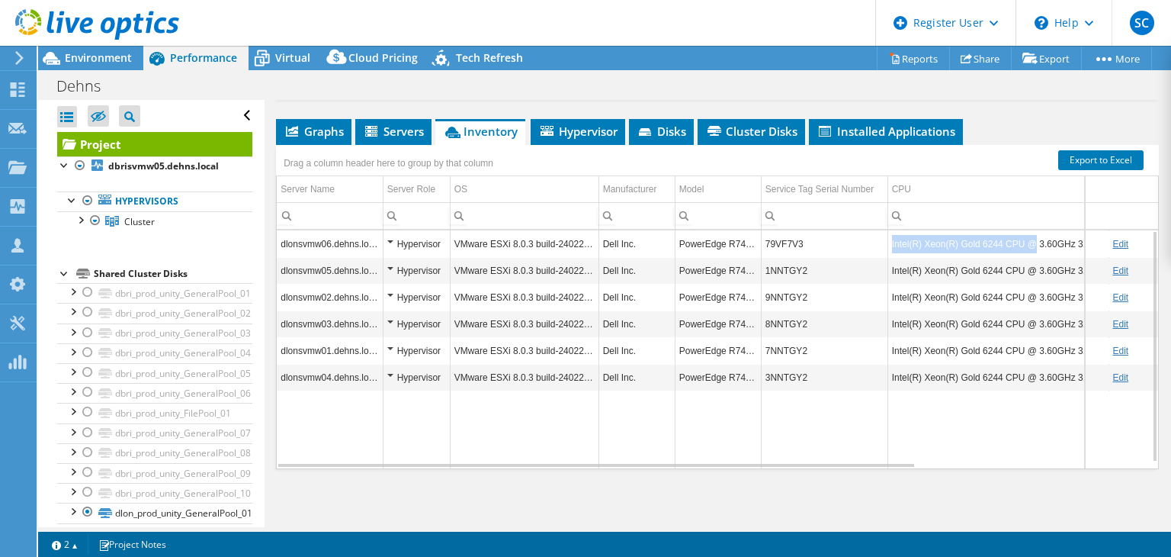
drag, startPoint x: 1026, startPoint y: 257, endPoint x: 888, endPoint y: 257, distance: 137.2
click at [888, 257] on td "Intel(R) Xeon(R) Gold 6244 CPU @ 3.60GHz 3.59 GHz" at bounding box center [998, 243] width 221 height 27
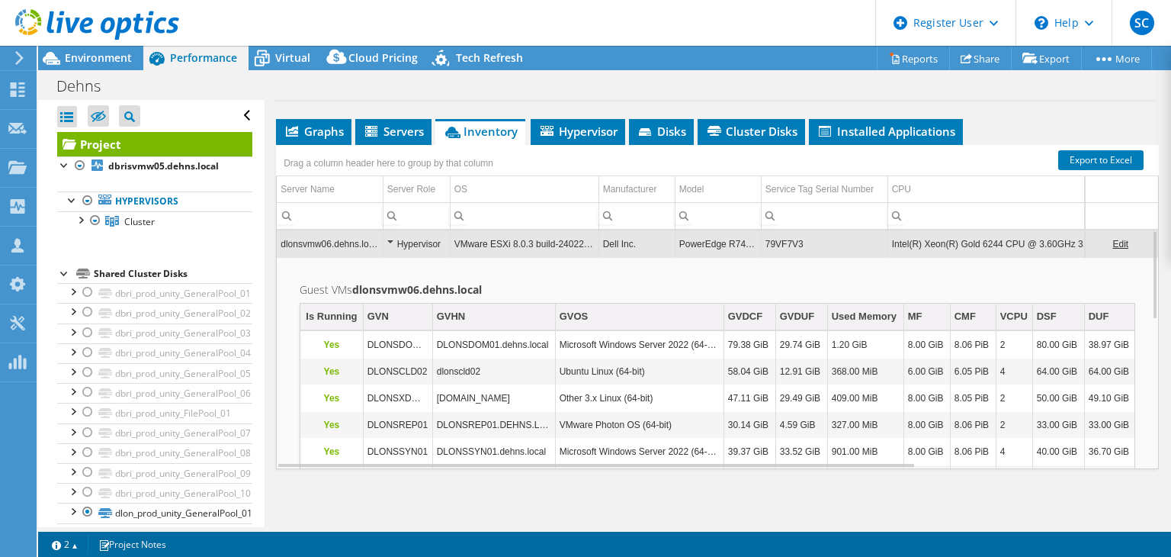
click at [888, 257] on td "Intel(R) Xeon(R) Gold 6244 CPU @ 3.60GHz 3.59 GHz" at bounding box center [998, 243] width 221 height 27
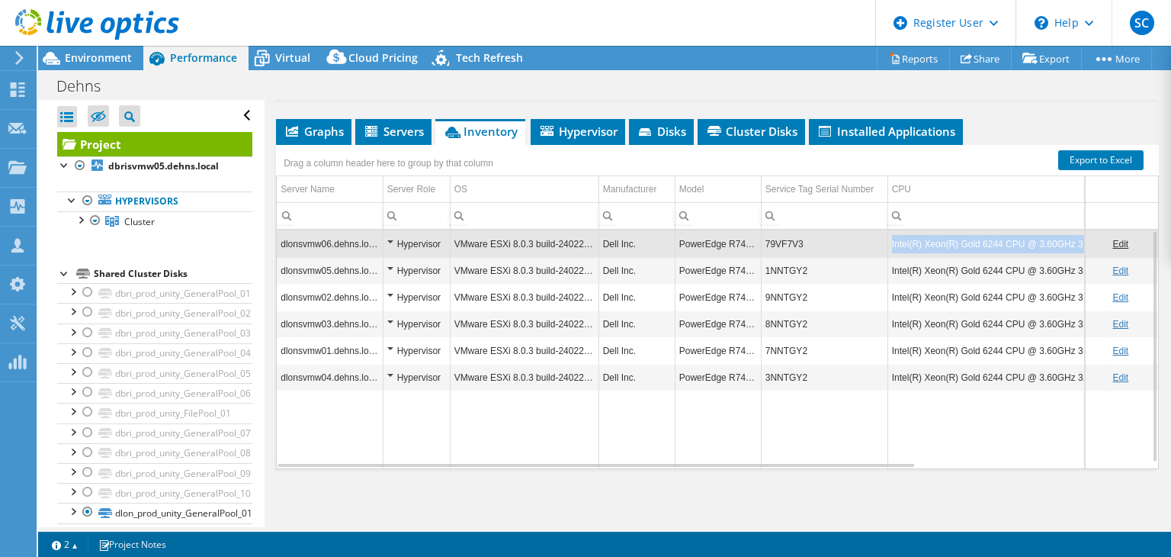
click at [1070, 255] on td "Intel(R) Xeon(R) Gold 6244 CPU @ 3.60GHz 3.59 GHz" at bounding box center [998, 243] width 221 height 27
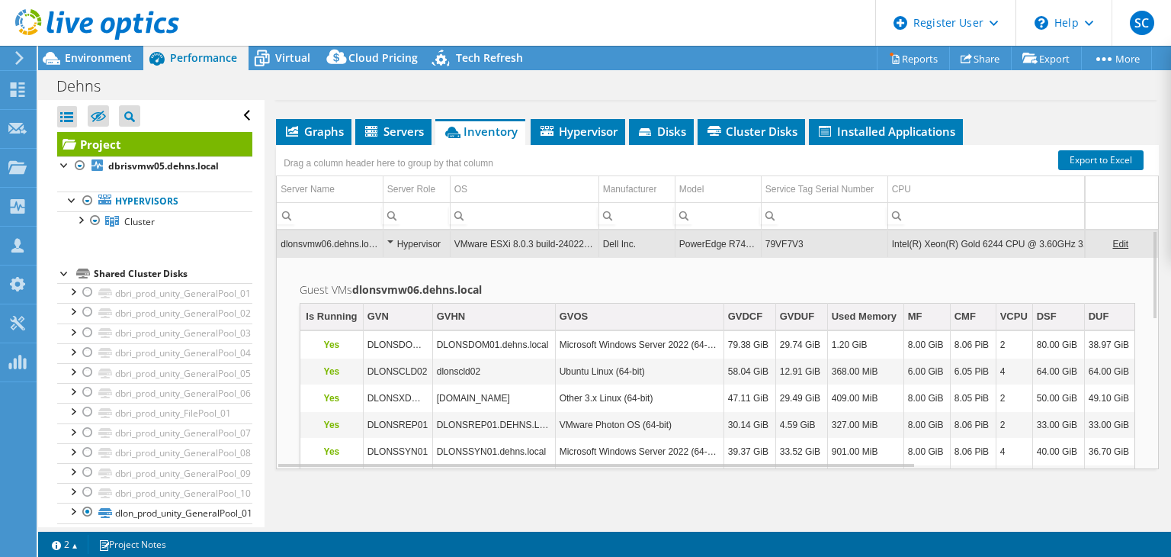
click at [1115, 249] on link "Edit" at bounding box center [1120, 244] width 16 height 11
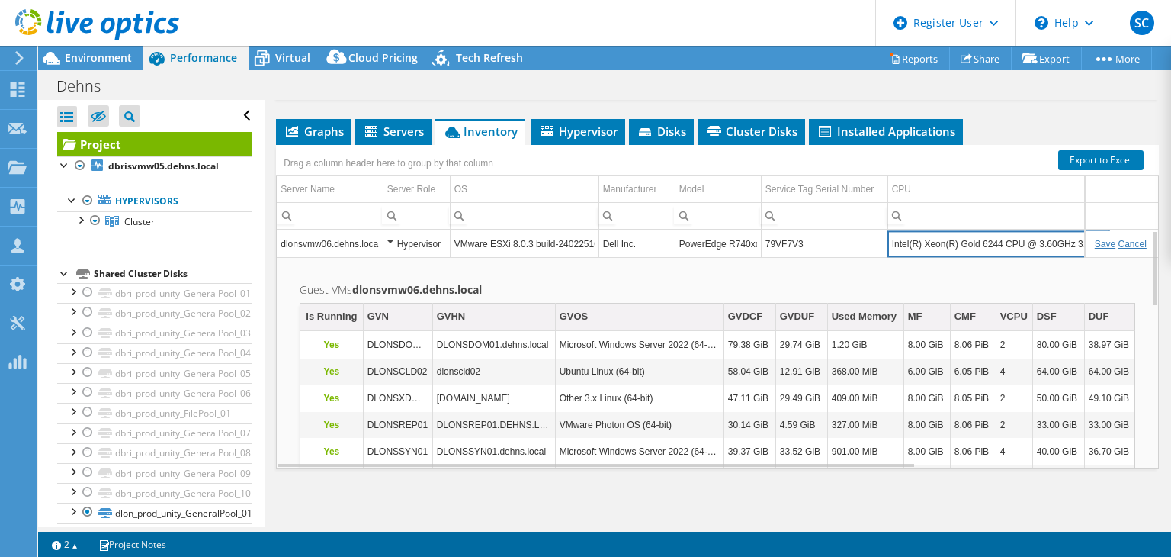
click at [1038, 254] on input "Intel(R) Xeon(R) Gold 6244 CPU @ 3.60GHz 3.59 GHz" at bounding box center [998, 244] width 220 height 20
click at [980, 254] on input "Intel(R) Xeon(R) Gold 6244 CPU @ 3.60GHz 3.59 GHz" at bounding box center [998, 244] width 220 height 20
click at [1122, 249] on link "Cancel" at bounding box center [1133, 244] width 28 height 11
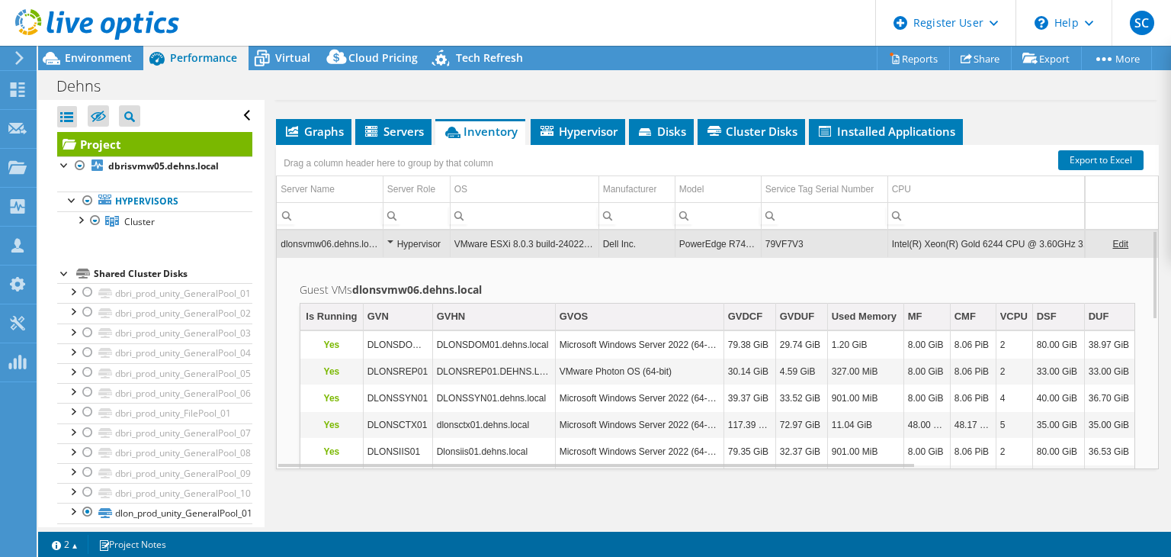
click at [1009, 257] on td "Intel(R) Xeon(R) Gold 6244 CPU @ 3.60GHz 3.59 GHz" at bounding box center [998, 243] width 221 height 27
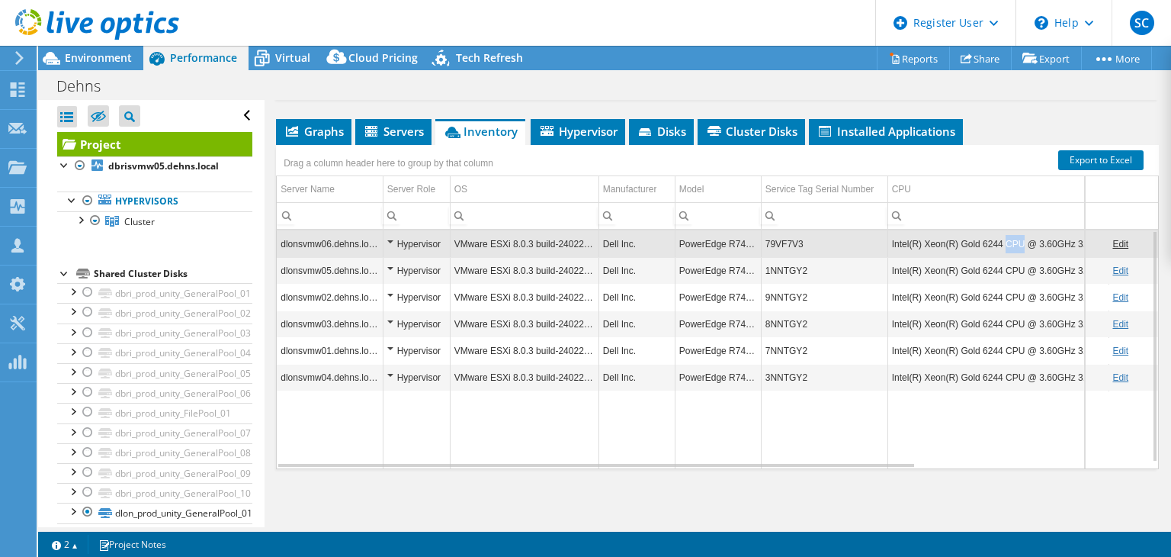
click at [1009, 257] on td "Intel(R) Xeon(R) Gold 6244 CPU @ 3.60GHz 3.59 GHz" at bounding box center [998, 243] width 221 height 27
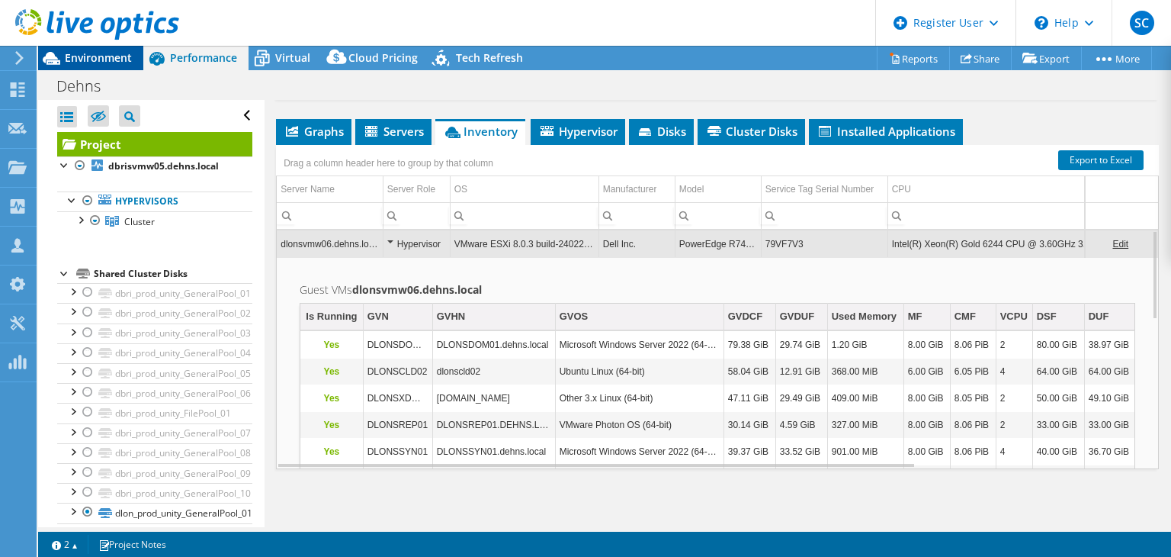
click at [121, 61] on span "Environment" at bounding box center [98, 57] width 67 height 14
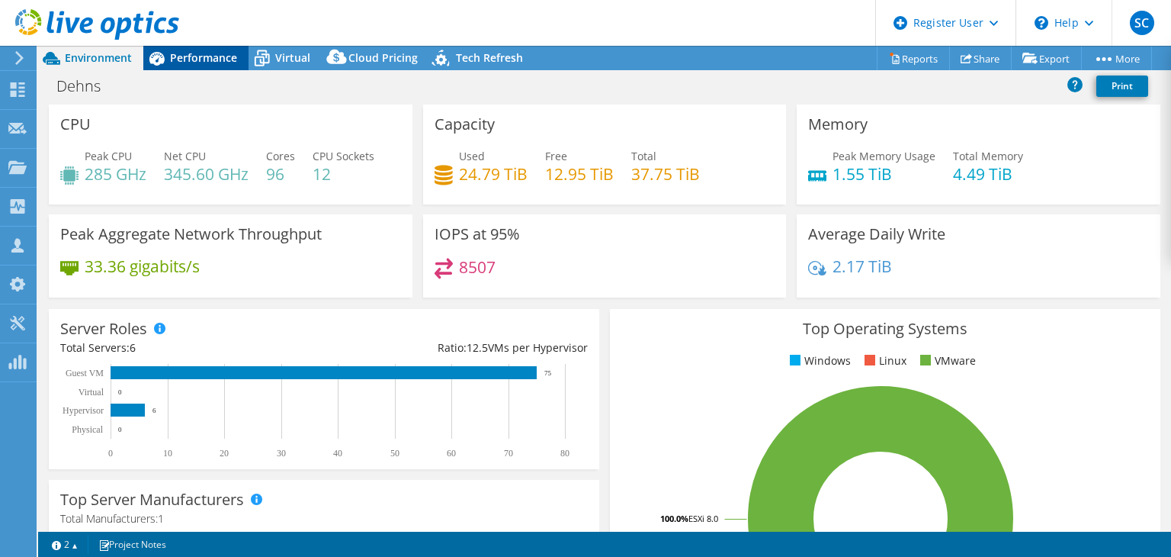
click at [198, 59] on span "Performance" at bounding box center [203, 57] width 67 height 14
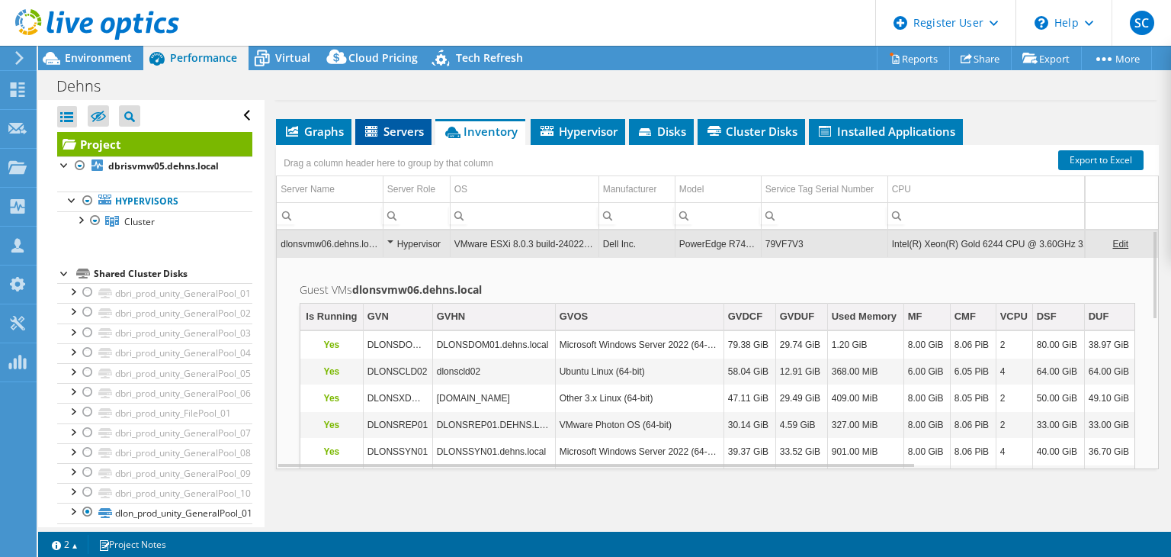
click at [413, 139] on span "Servers" at bounding box center [393, 131] width 61 height 15
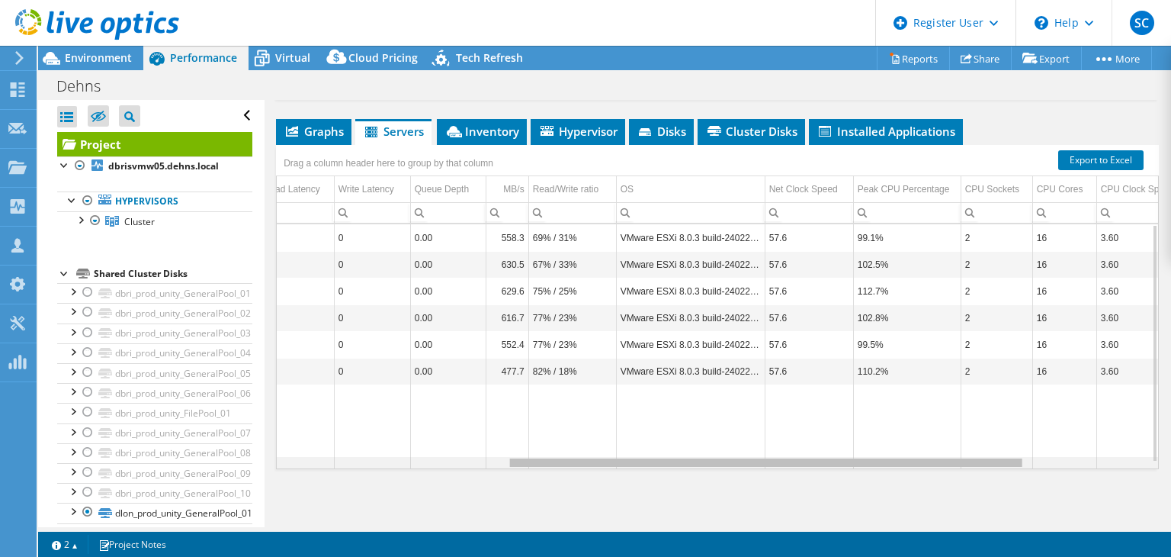
scroll to position [0, 420]
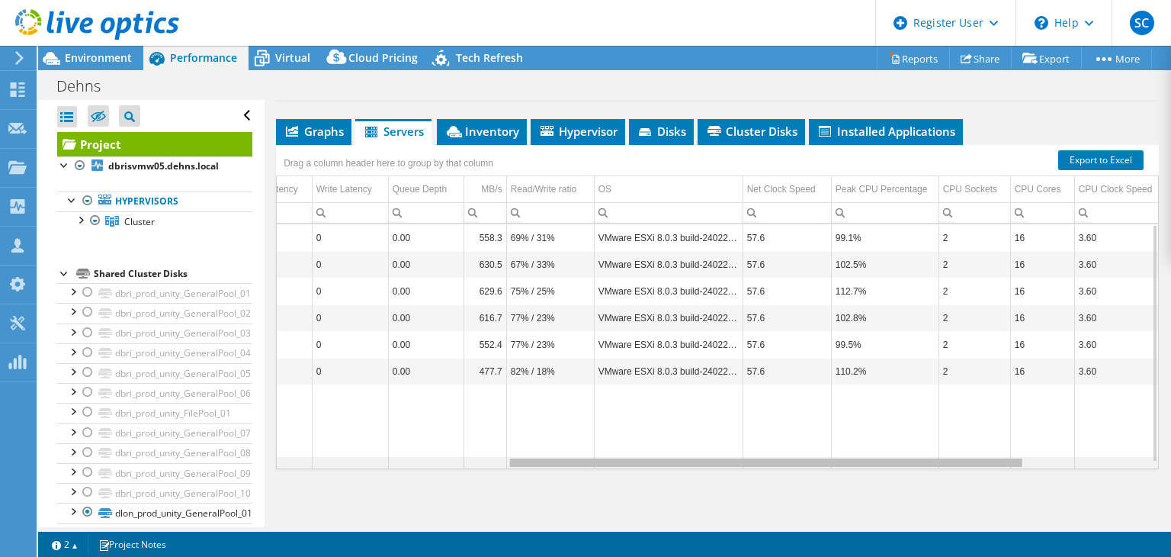
drag, startPoint x: 753, startPoint y: 480, endPoint x: 1025, endPoint y: 490, distance: 271.7
click at [1025, 490] on body "SC Dell User [PERSON_NAME] [PERSON_NAME][EMAIL_ADDRESS][DOMAIN_NAME] Dell My Pr…" at bounding box center [585, 278] width 1171 height 557
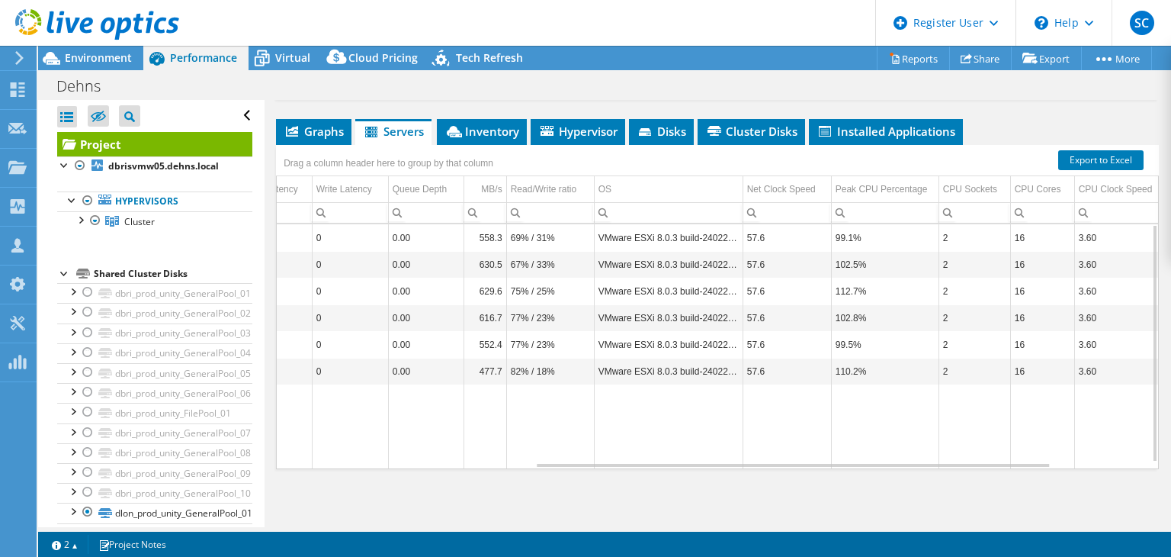
scroll to position [0, 0]
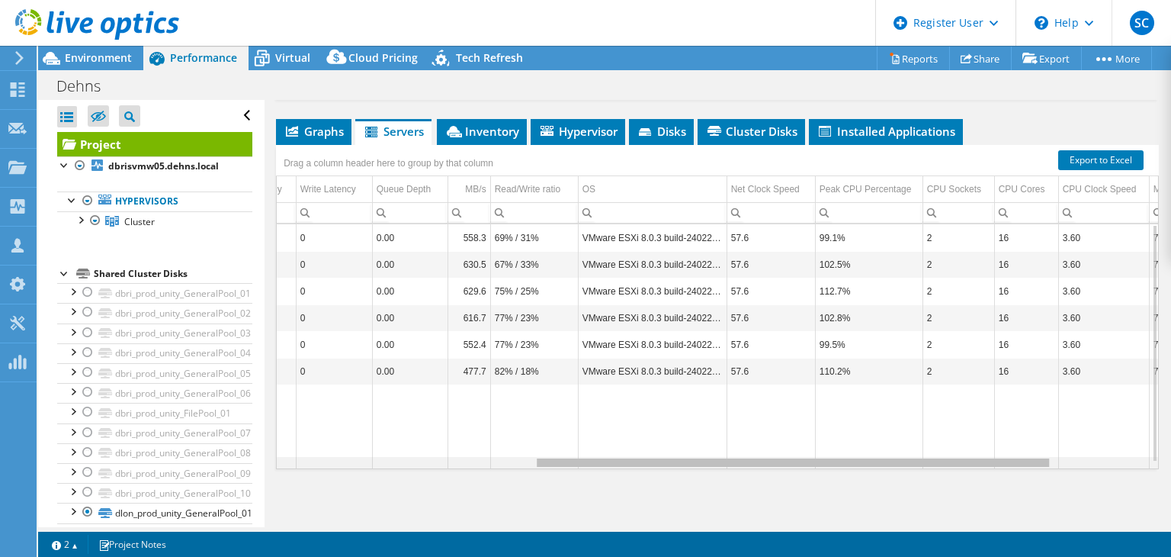
click at [985, 467] on div "Data grid" at bounding box center [793, 462] width 512 height 8
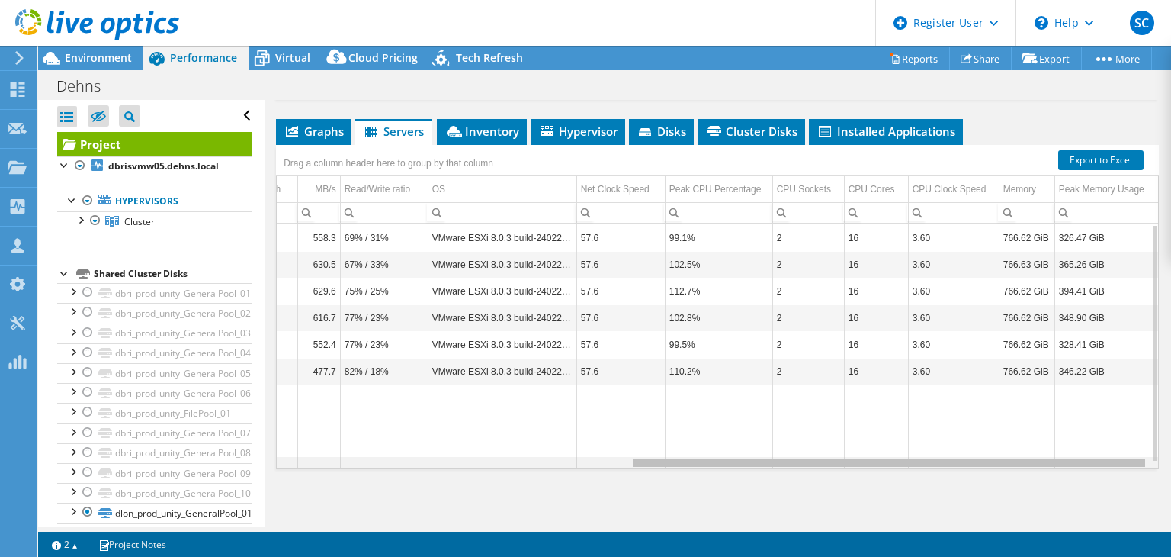
click at [1104, 468] on div "Data grid" at bounding box center [717, 462] width 881 height 11
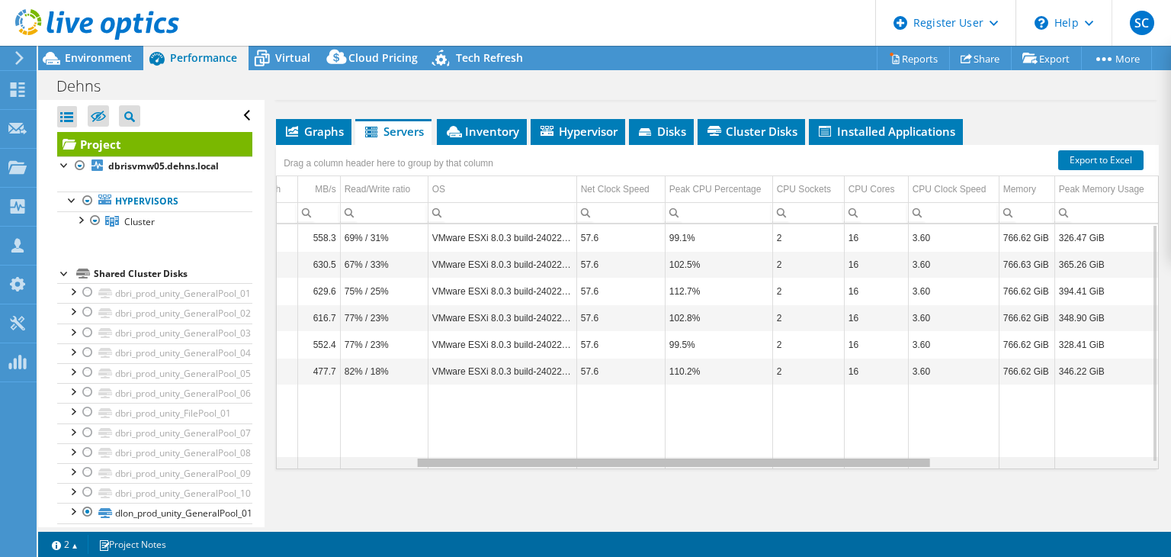
scroll to position [0, 235]
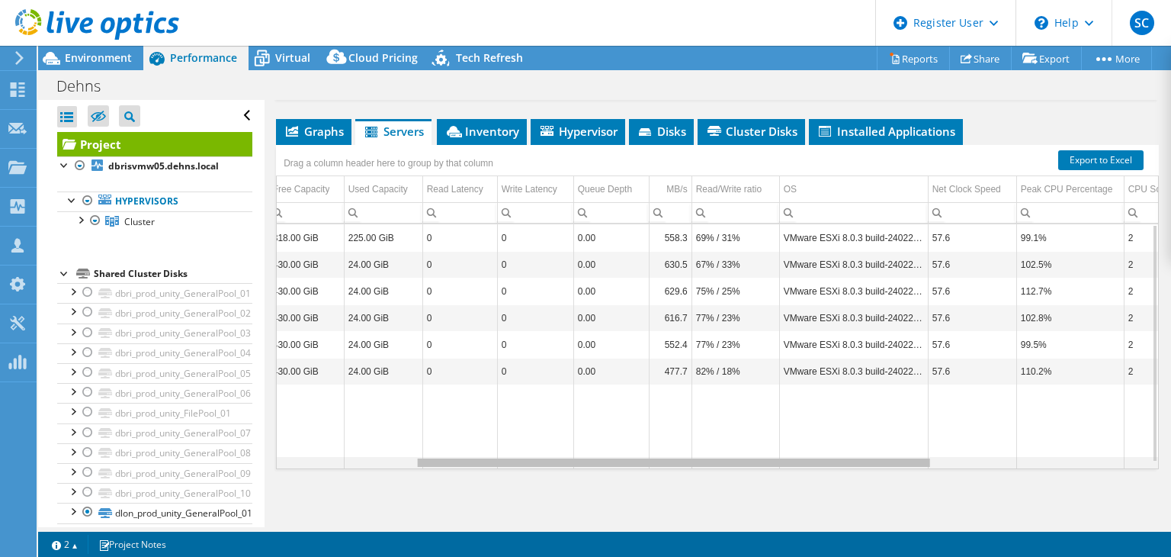
click at [488, 468] on div "Data grid" at bounding box center [717, 462] width 881 height 11
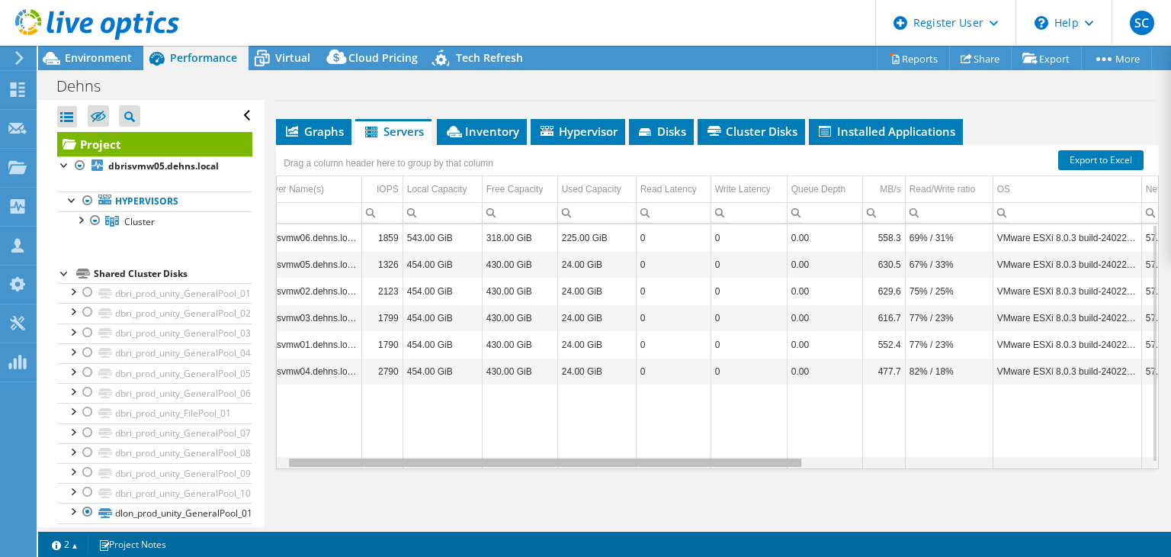
scroll to position [0, 125]
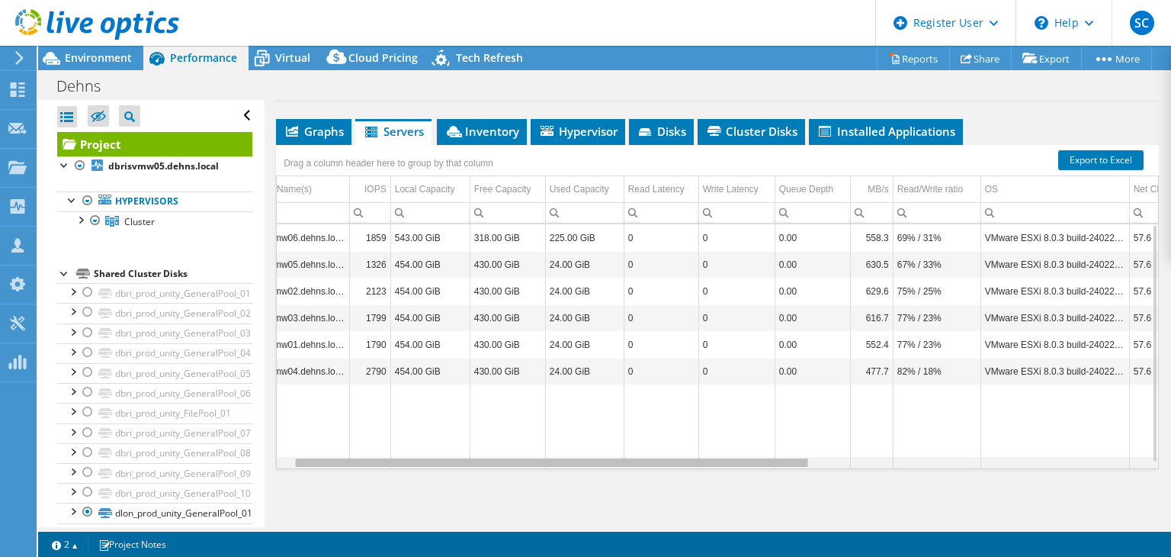
drag, startPoint x: 488, startPoint y: 477, endPoint x: 457, endPoint y: 424, distance: 61.9
click at [457, 424] on body "SC Dell User [PERSON_NAME] [PERSON_NAME][EMAIL_ADDRESS][DOMAIN_NAME] Dell My Pr…" at bounding box center [585, 278] width 1171 height 557
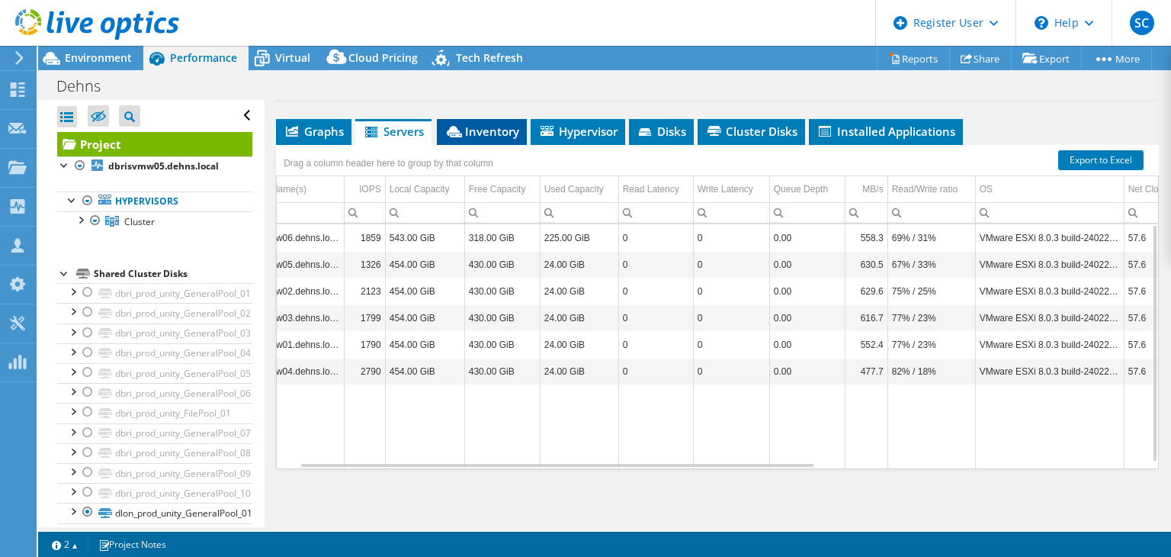
click at [467, 139] on span "Inventory" at bounding box center [482, 131] width 75 height 15
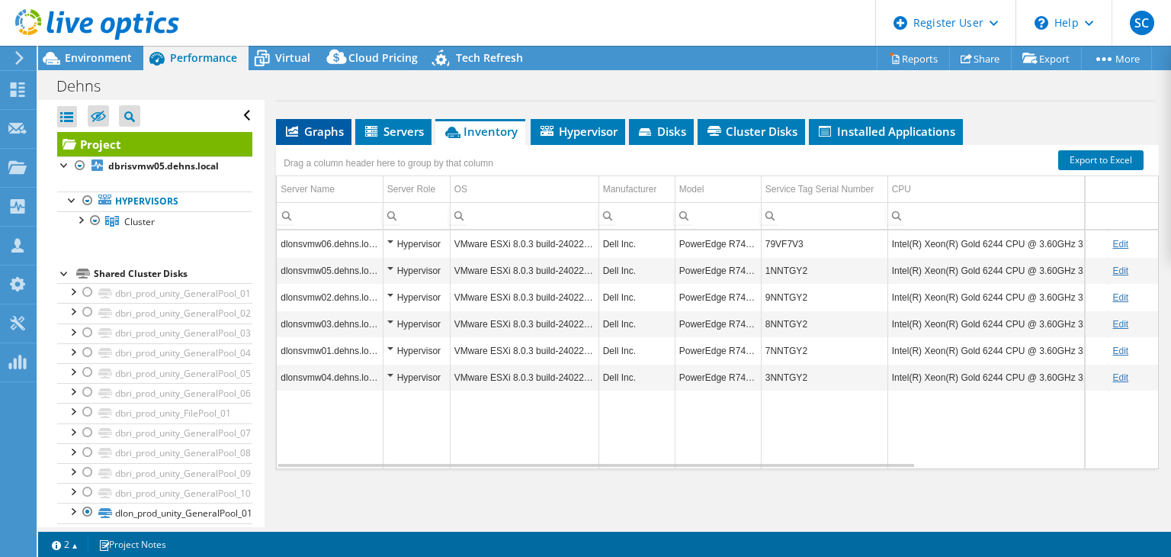
click at [324, 145] on li "Graphs" at bounding box center [313, 132] width 75 height 26
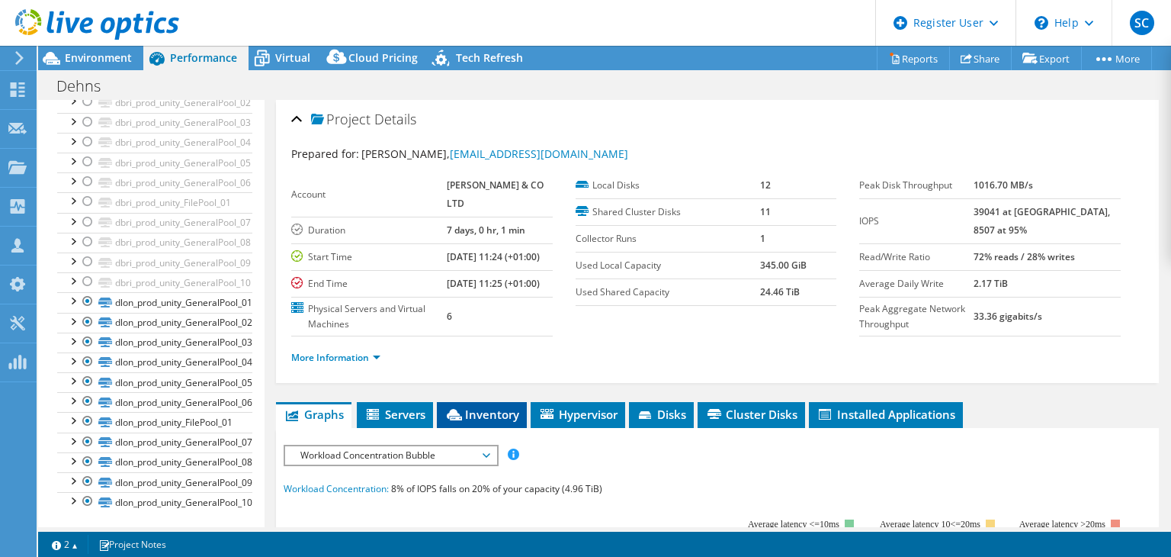
scroll to position [0, 0]
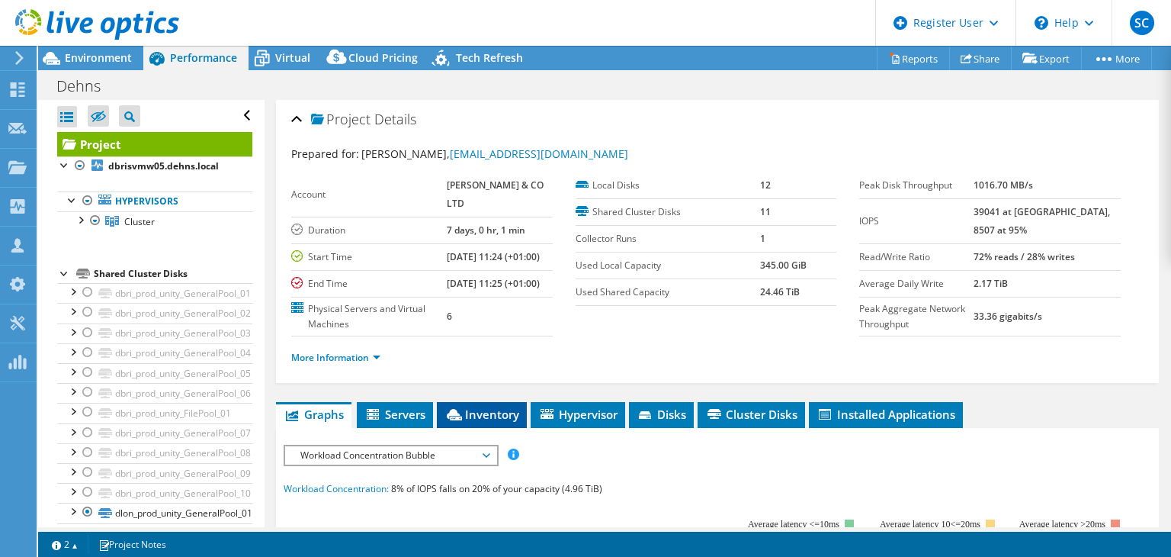
click at [470, 422] on span "Inventory" at bounding box center [482, 413] width 75 height 15
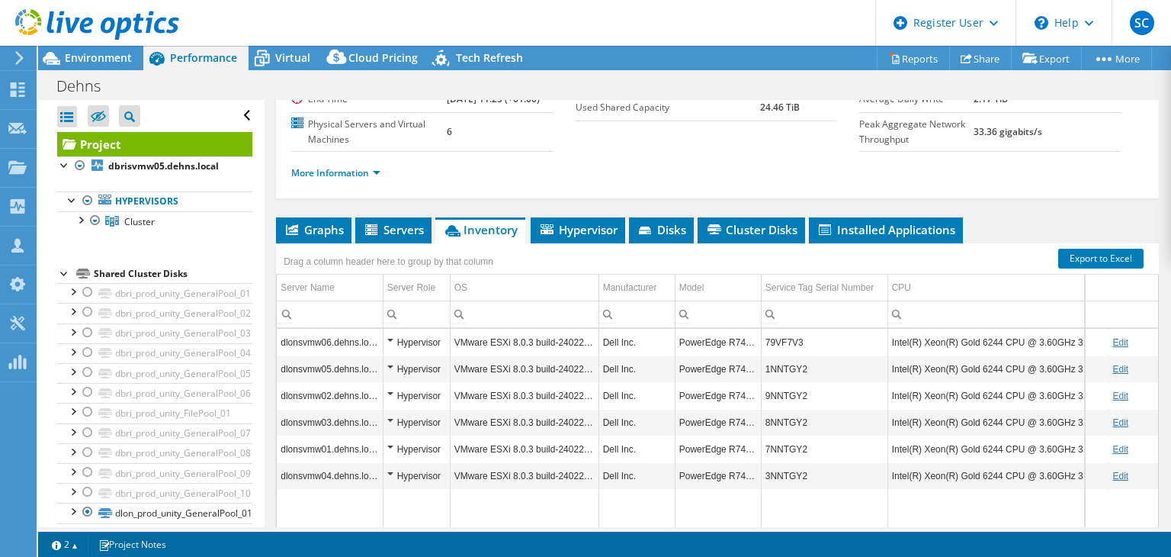
scroll to position [194, 0]
